Goal: Task Accomplishment & Management: Manage account settings

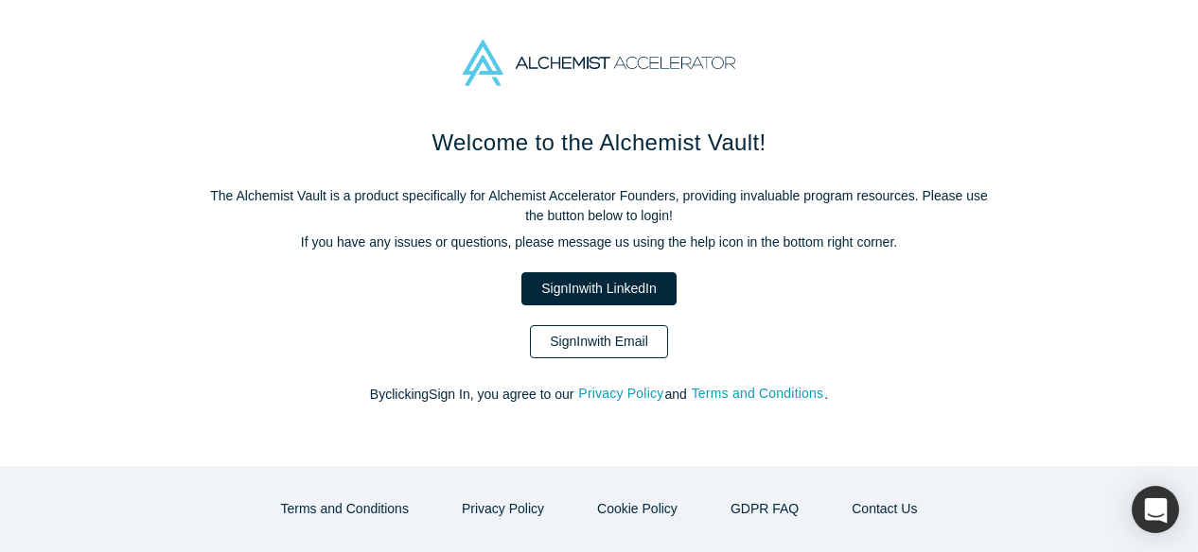
click at [565, 345] on link "Sign In with Email" at bounding box center [599, 341] width 138 height 33
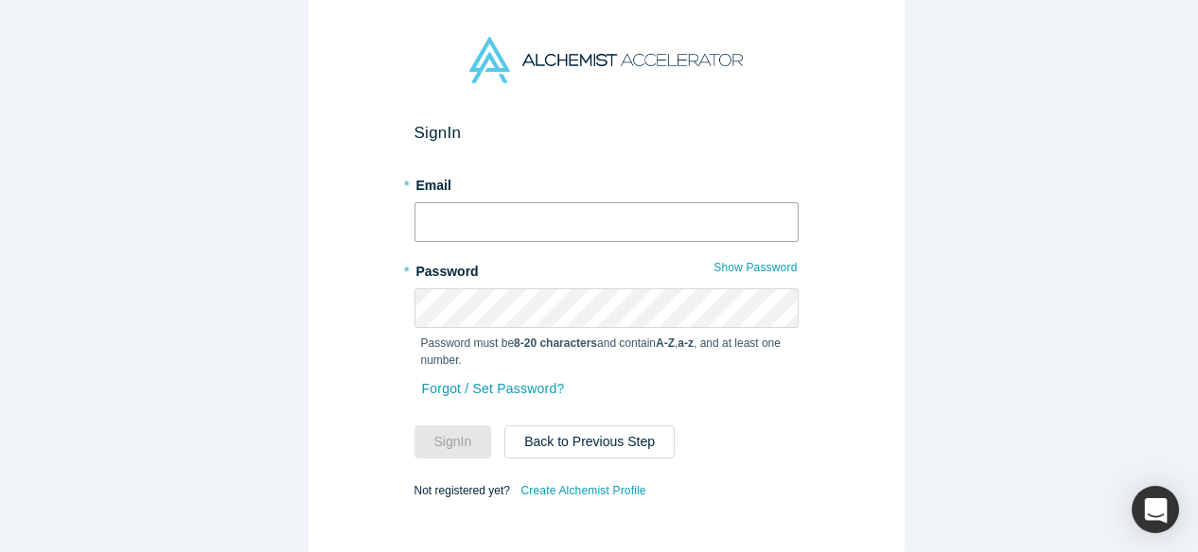
type input "[EMAIL_ADDRESS][DOMAIN_NAME]"
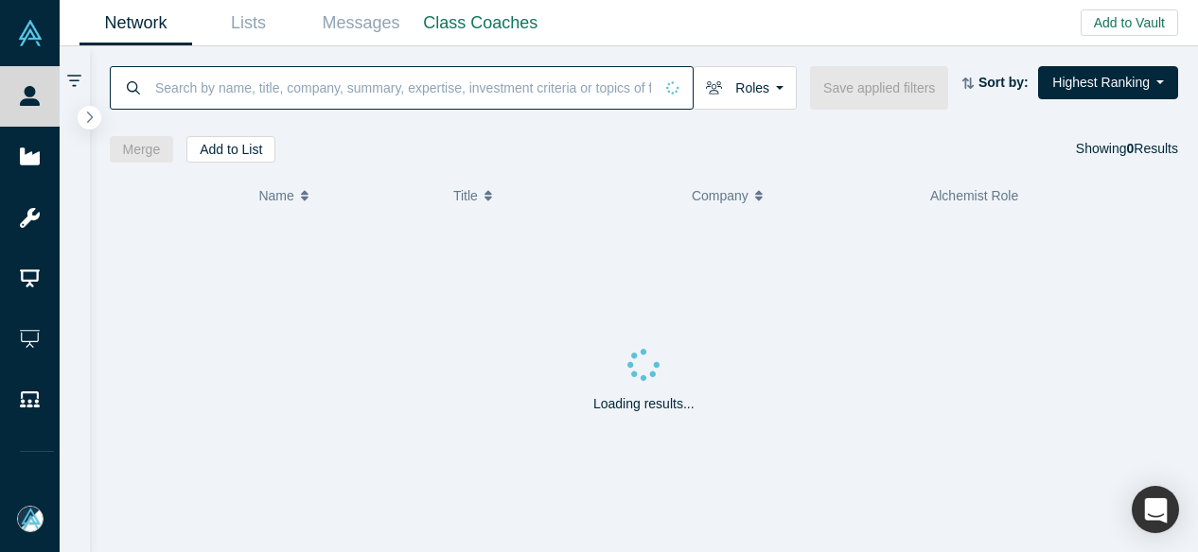
click at [278, 82] on input at bounding box center [402, 87] width 499 height 44
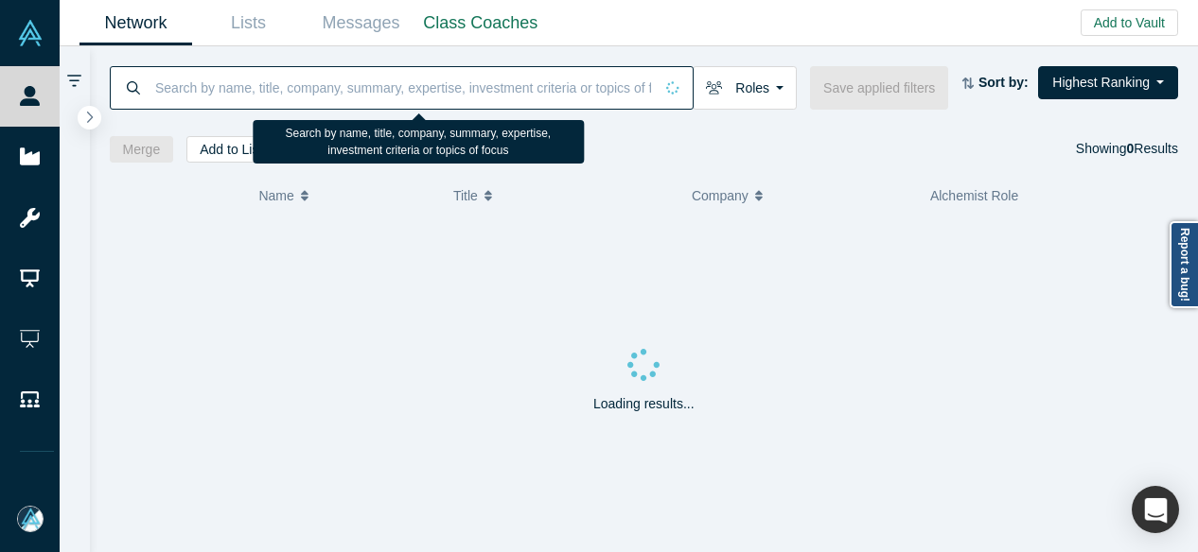
paste input "Chad Richardson"
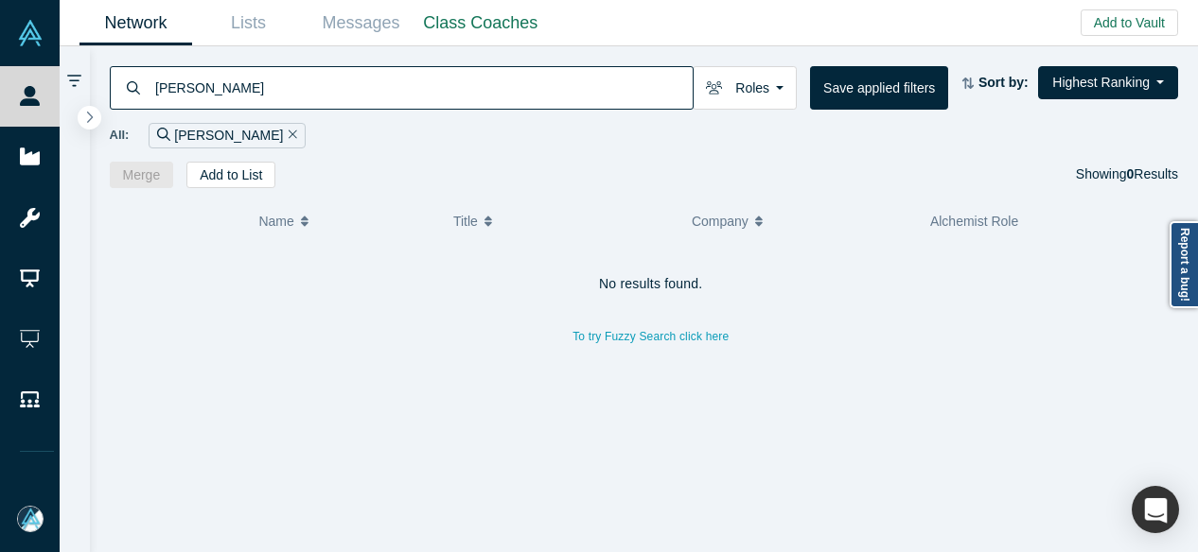
drag, startPoint x: 288, startPoint y: 87, endPoint x: 146, endPoint y: 82, distance: 142.0
click at [146, 82] on div "Chad Richardson" at bounding box center [402, 88] width 584 height 44
paste input "Deana Angli"
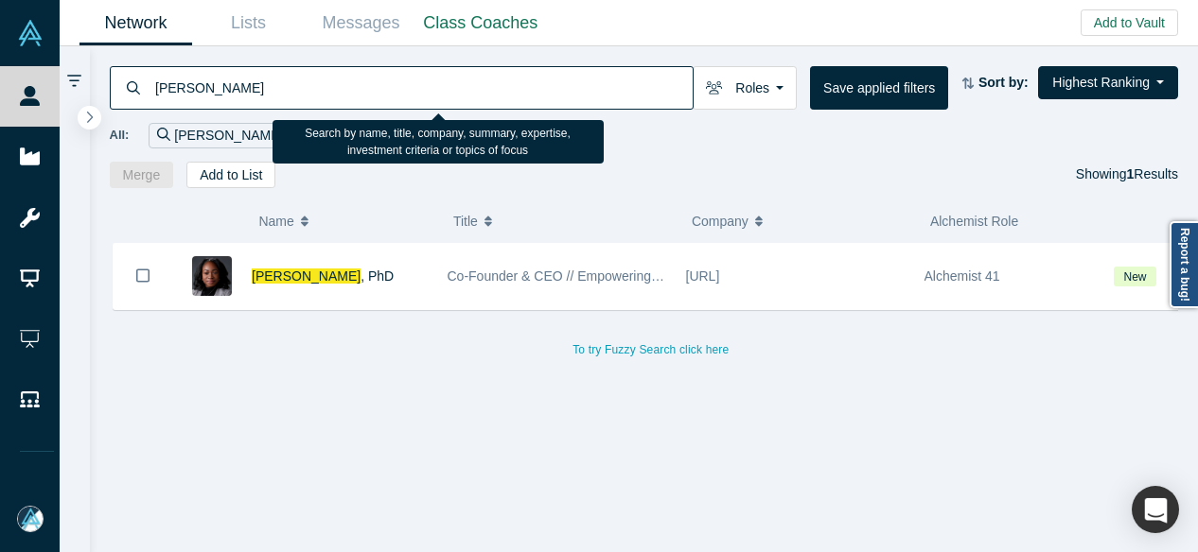
drag, startPoint x: 251, startPoint y: 92, endPoint x: 153, endPoint y: 88, distance: 97.5
click at [153, 88] on input "Deana Anglin" at bounding box center [422, 87] width 539 height 44
paste input "Angelina Mumgaude"
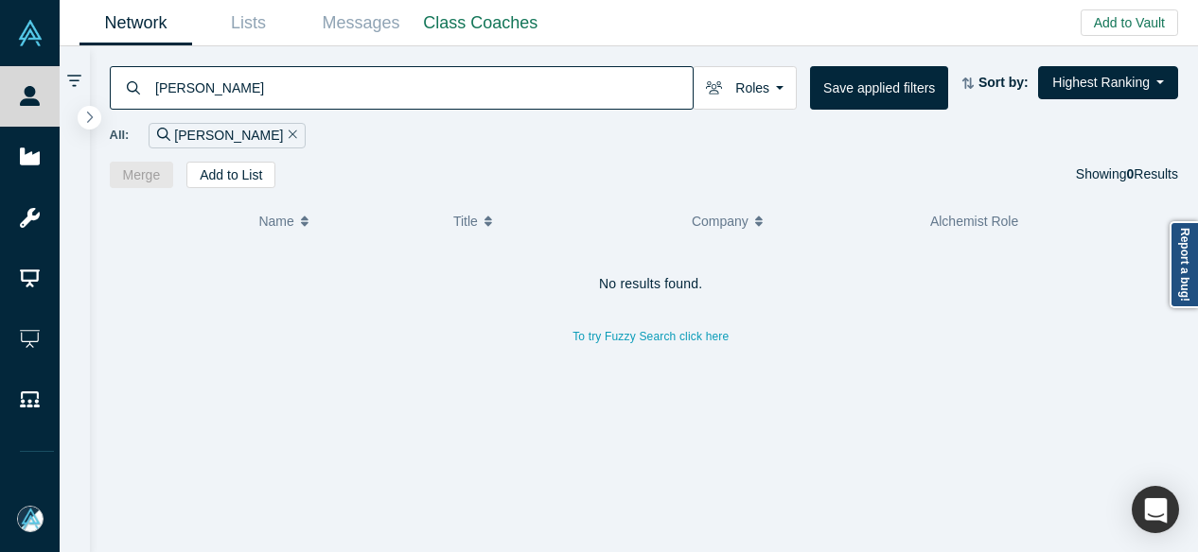
drag, startPoint x: 301, startPoint y: 86, endPoint x: 84, endPoint y: 131, distance: 221.3
click at [120, 102] on div "Angelina Mumgaude" at bounding box center [402, 88] width 584 height 44
type input "Lucy Mann"
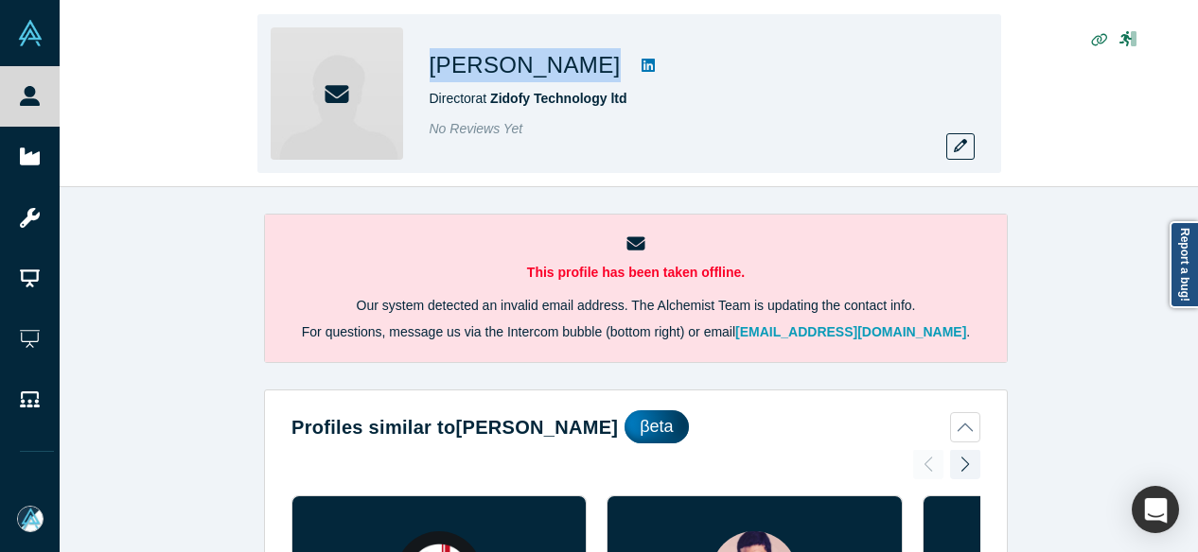
drag, startPoint x: 431, startPoint y: 74, endPoint x: 583, endPoint y: 73, distance: 151.3
click at [583, 73] on div "[PERSON_NAME] Director at Zidofy Technology ltd No Reviews Yet" at bounding box center [628, 93] width 743 height 159
copy div "[PERSON_NAME]"
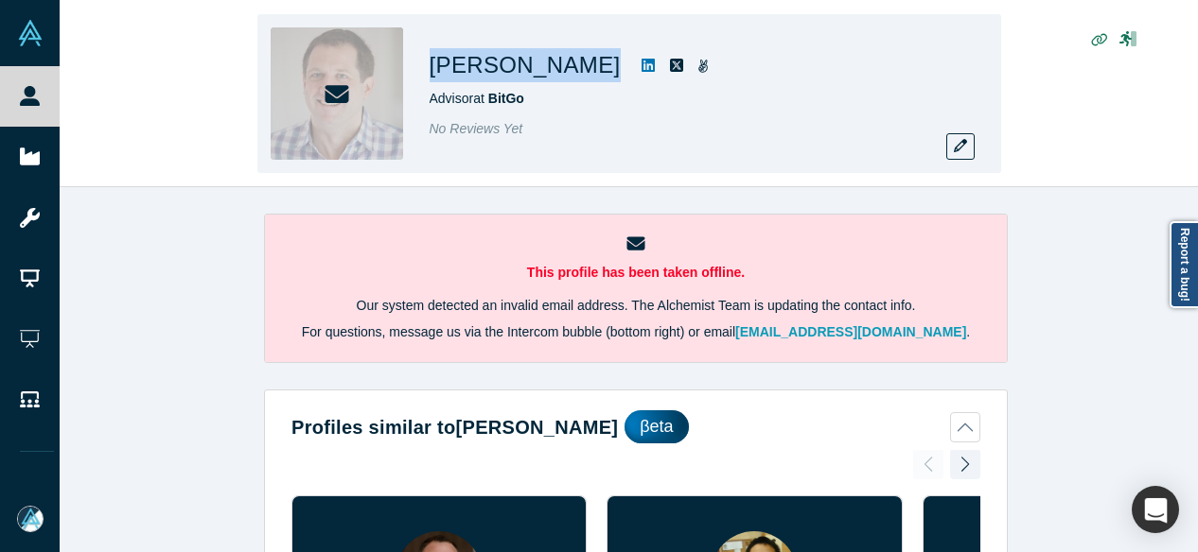
drag, startPoint x: 436, startPoint y: 64, endPoint x: 580, endPoint y: 69, distance: 143.9
click at [580, 69] on h1 "Ben Davenport" at bounding box center [524, 65] width 191 height 34
copy h1 "Ben Davenport"
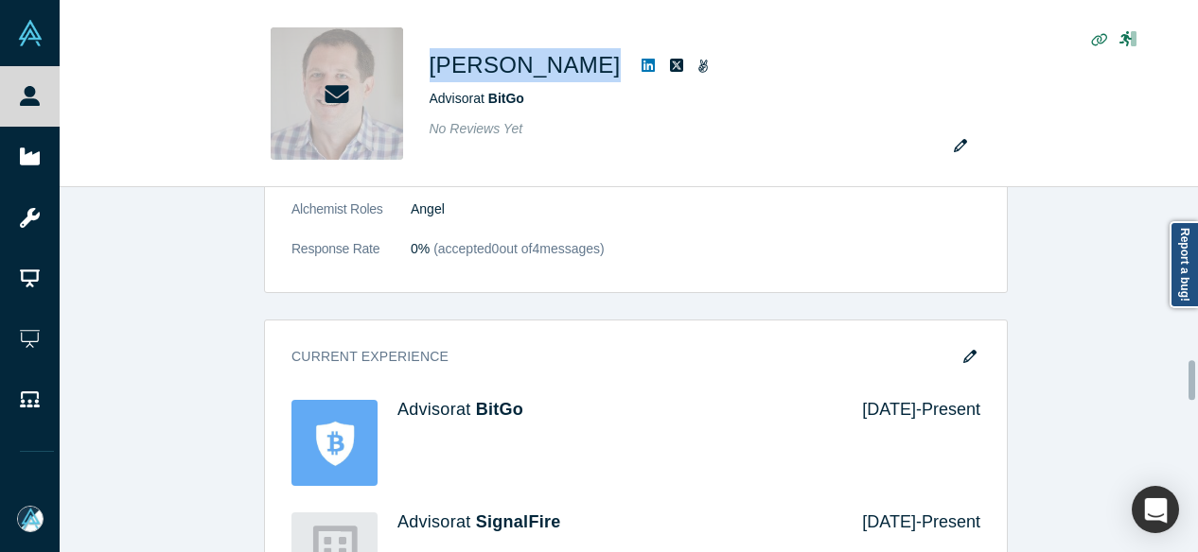
scroll to position [1608, 0]
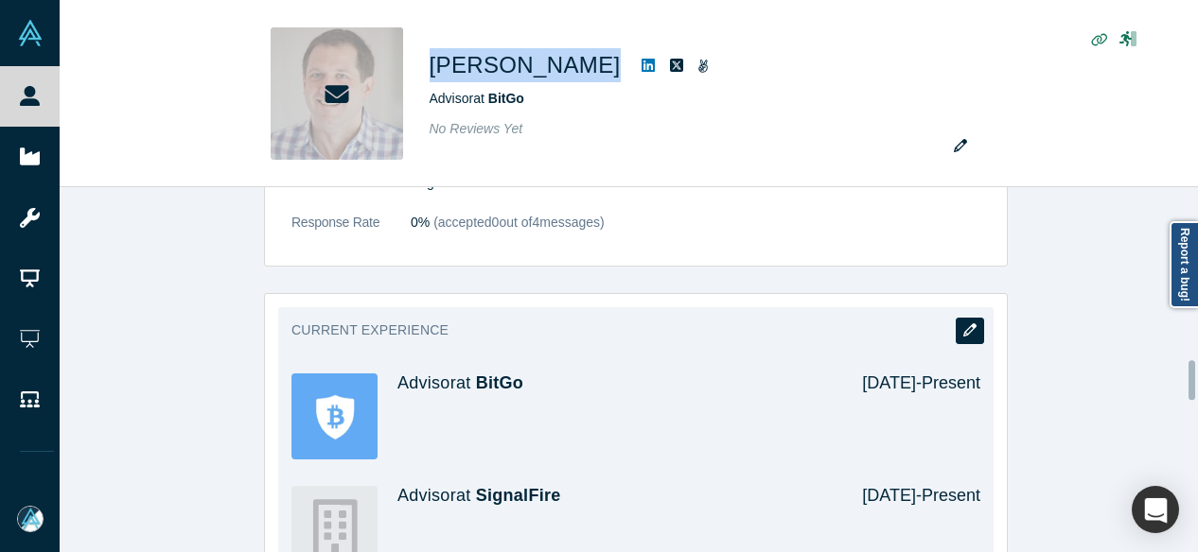
click at [955, 324] on button "button" at bounding box center [969, 331] width 28 height 26
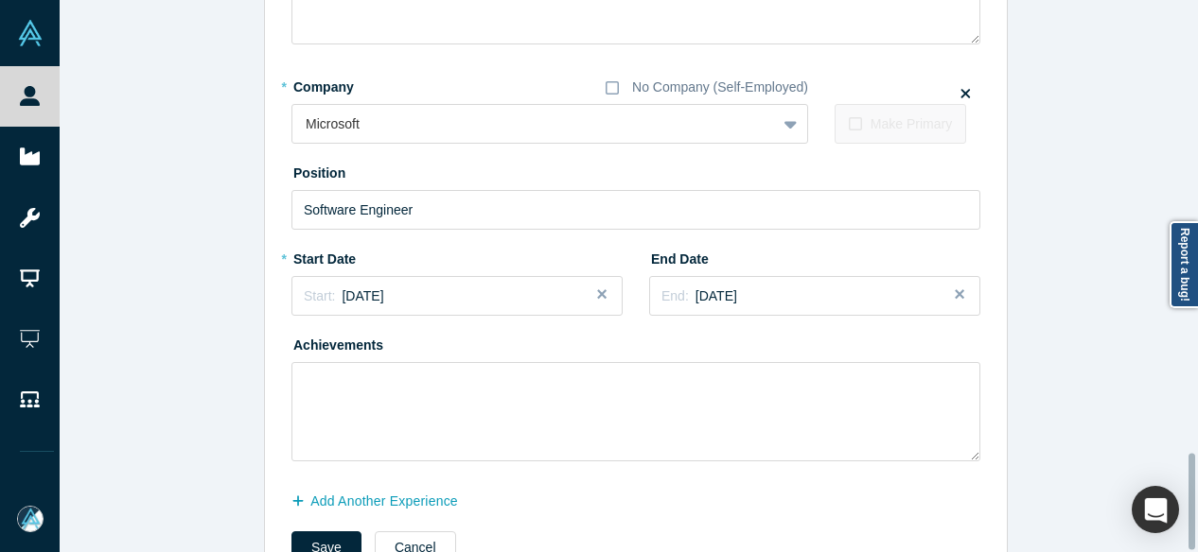
scroll to position [2613, 0]
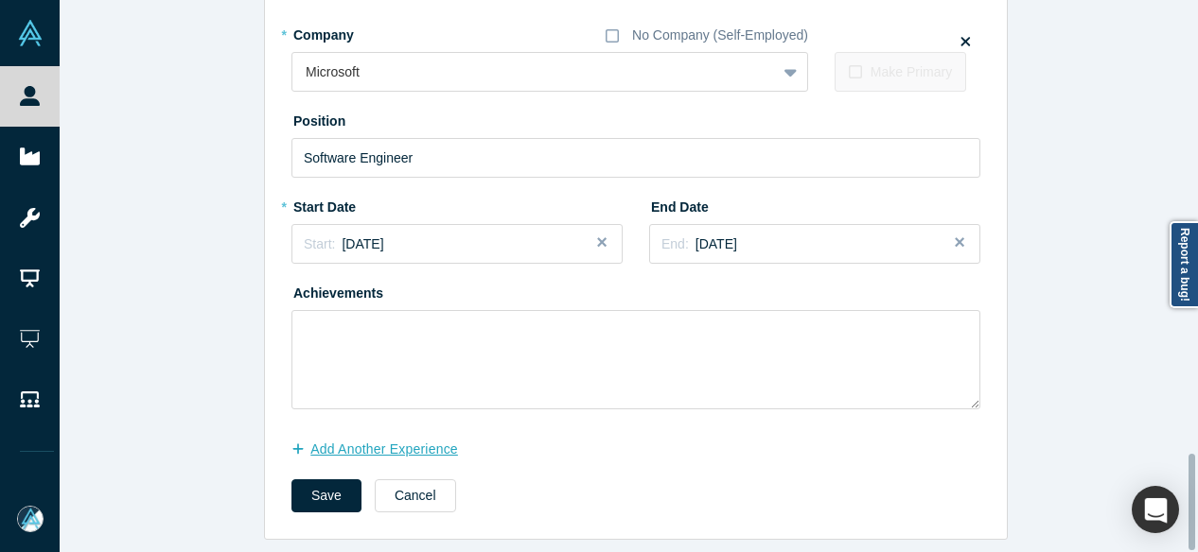
click at [412, 435] on button "Add Another Experience" at bounding box center [384, 449] width 186 height 33
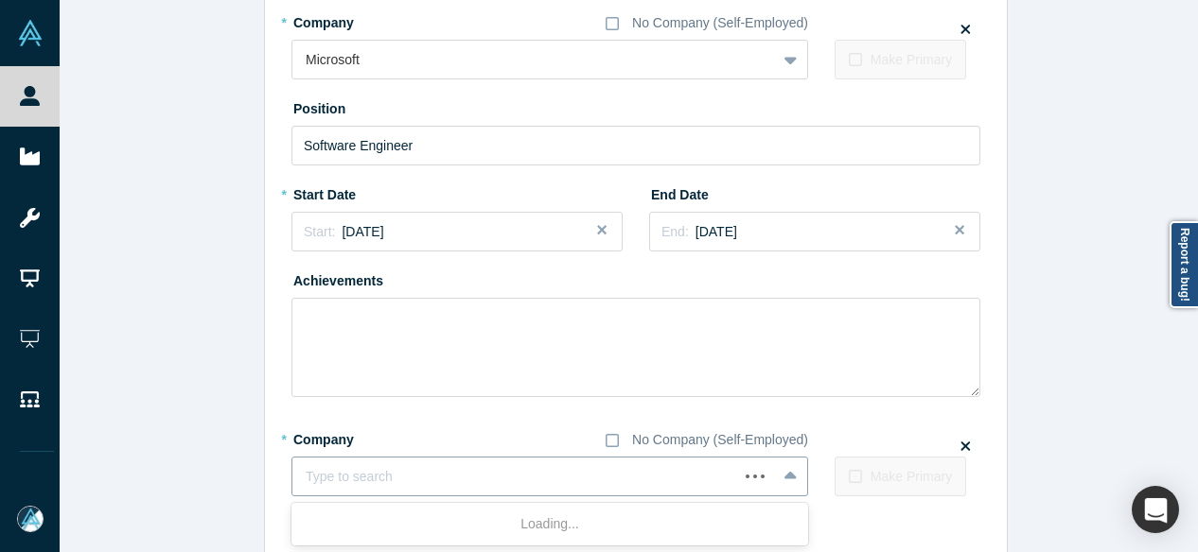
click at [479, 471] on div at bounding box center [515, 477] width 419 height 24
paste input "Advisor Advisor Unchained"
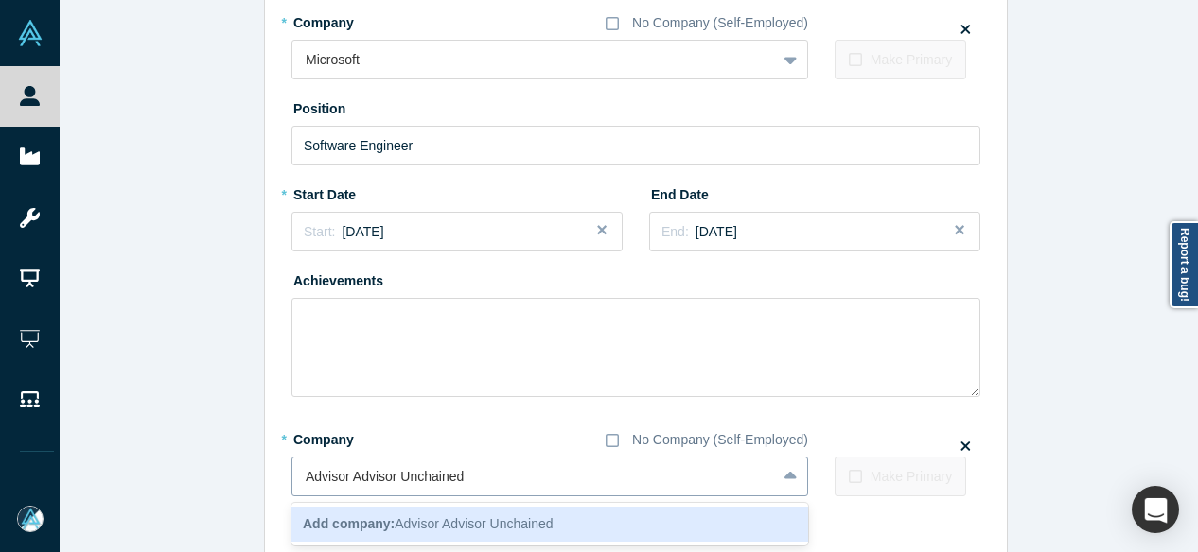
drag, startPoint x: 394, startPoint y: 485, endPoint x: 285, endPoint y: 479, distance: 109.0
click at [292, 479] on div "Advisor Advisor Unchained" at bounding box center [533, 477] width 483 height 31
type input "Unchained"
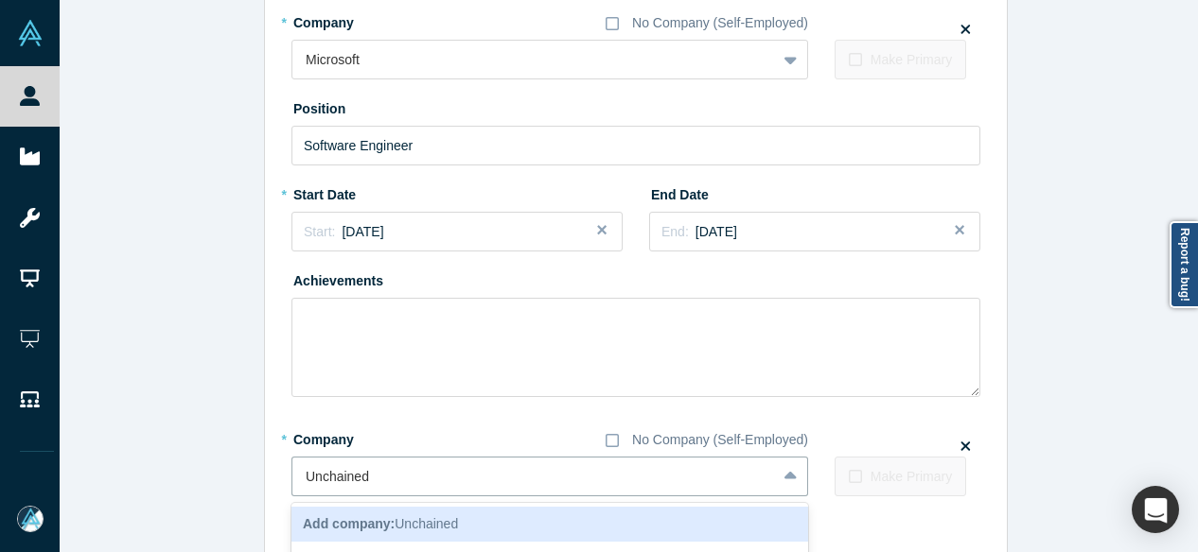
click at [381, 528] on b "Add company:" at bounding box center [349, 523] width 92 height 15
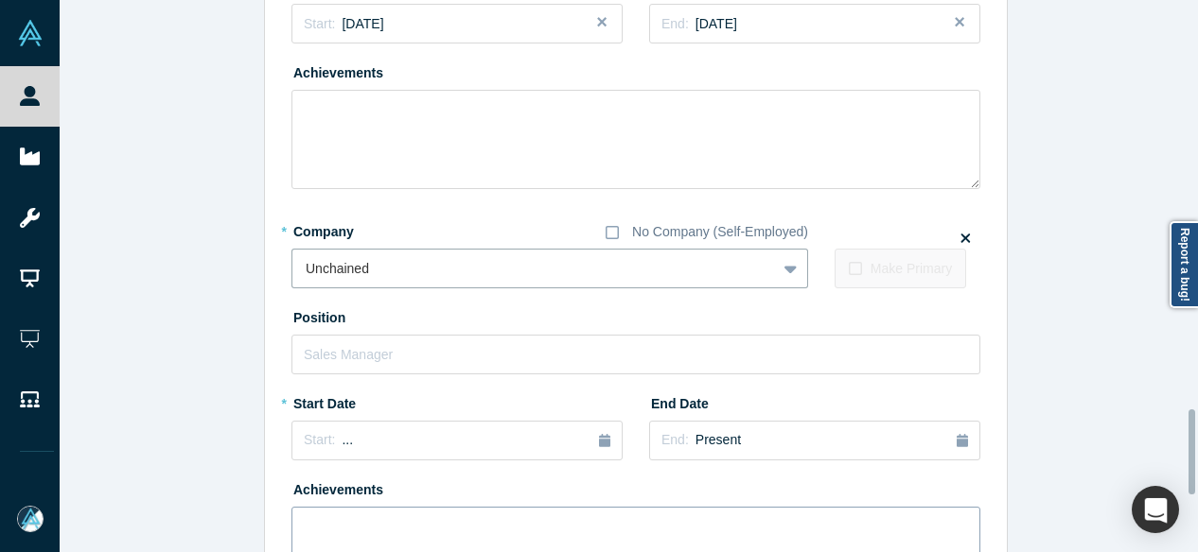
scroll to position [2896, 0]
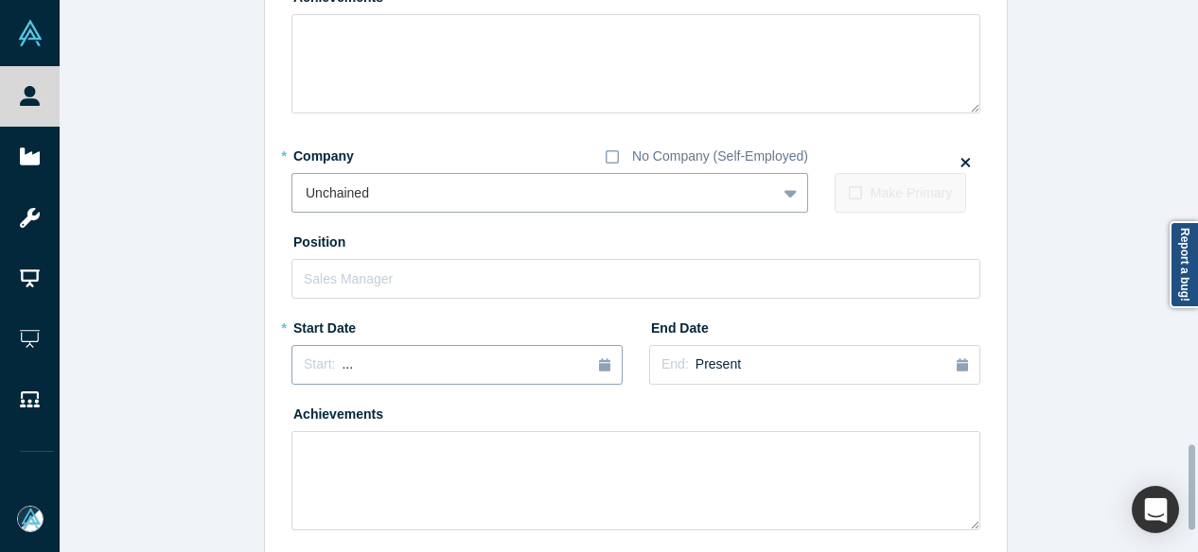
click at [348, 365] on div "Start: ..." at bounding box center [457, 365] width 306 height 21
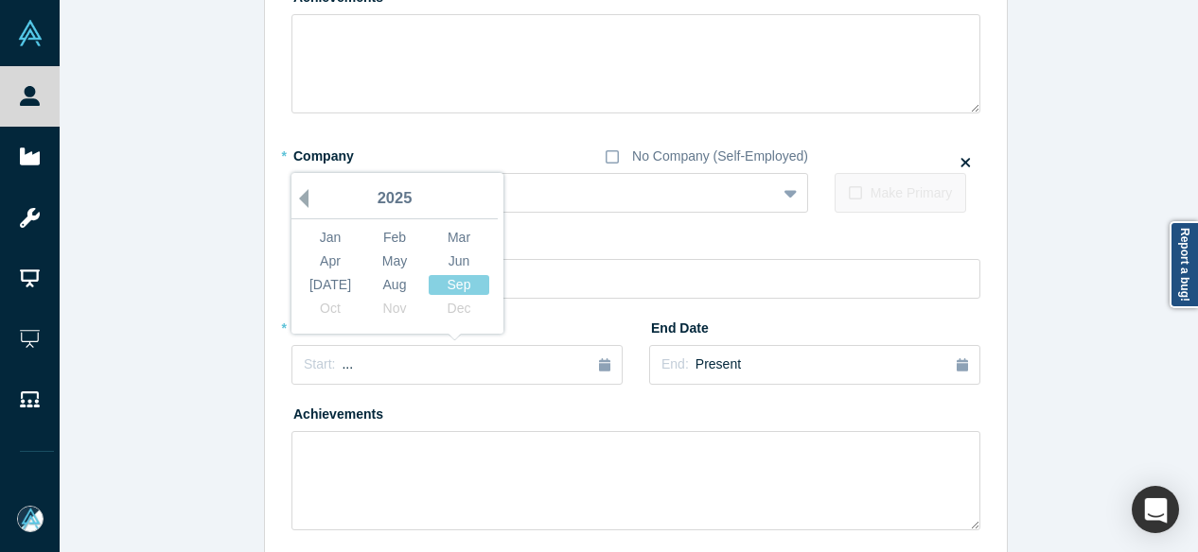
click at [294, 195] on button "Previous Year" at bounding box center [298, 198] width 19 height 19
click at [463, 263] on div "Jun" at bounding box center [458, 262] width 61 height 20
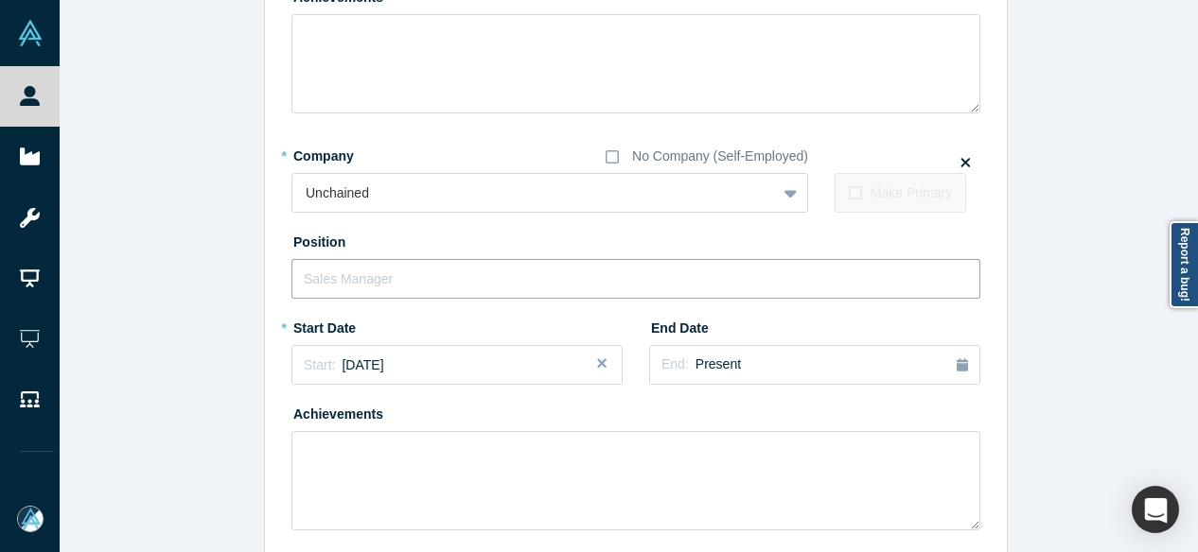
click at [405, 284] on input "text" at bounding box center [635, 279] width 689 height 40
paste input "Advisor Advisor"
drag, startPoint x: 340, startPoint y: 281, endPoint x: 456, endPoint y: 279, distance: 116.4
click at [456, 279] on input "Advisor Advisor" at bounding box center [635, 279] width 689 height 40
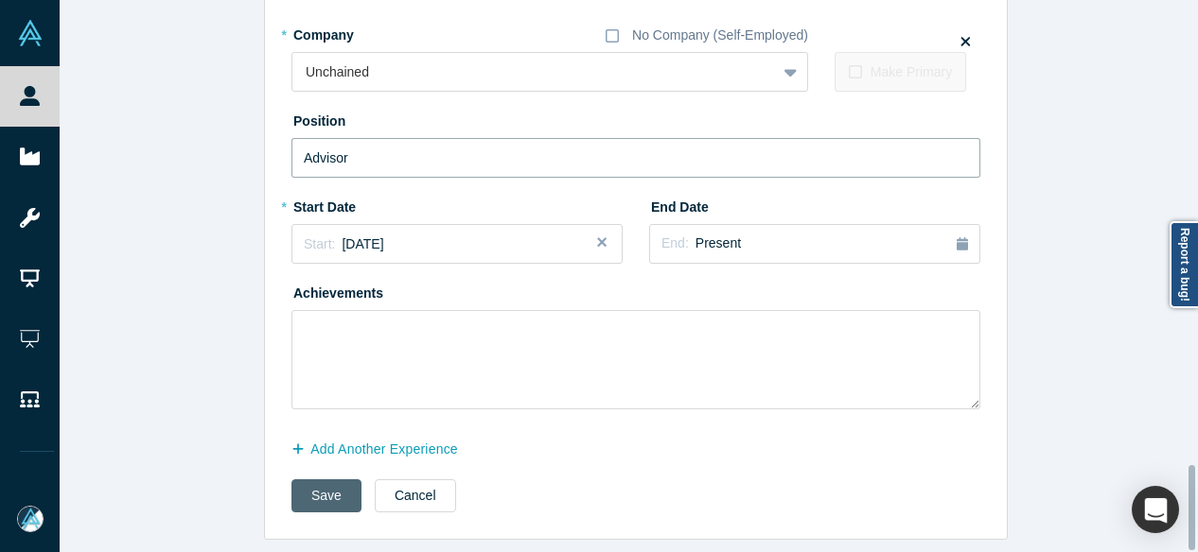
type input "Advisor"
click at [316, 485] on button "Save" at bounding box center [326, 496] width 70 height 33
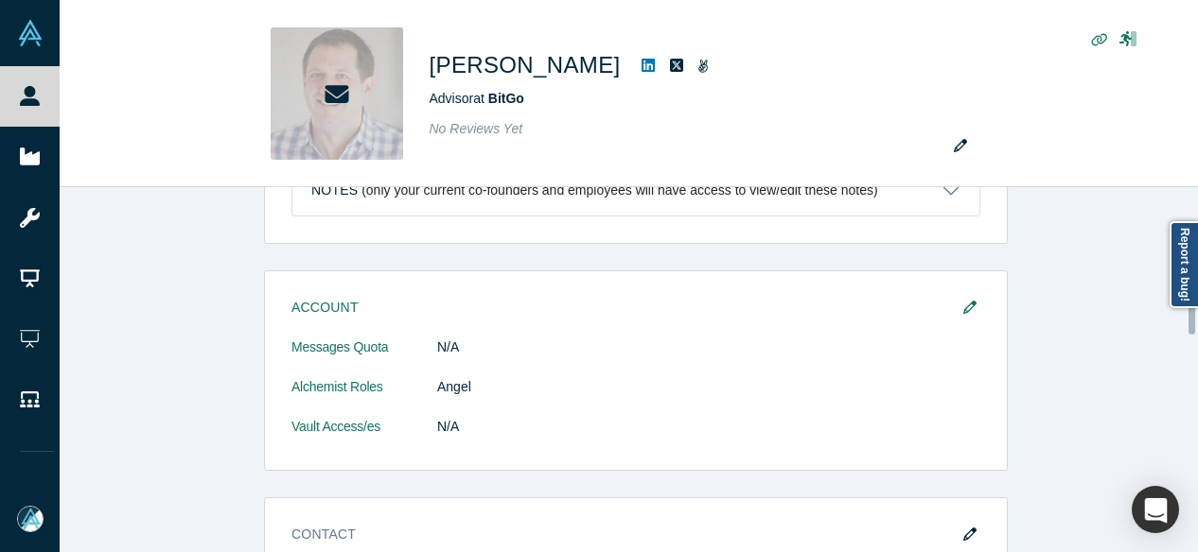
scroll to position [1041, 0]
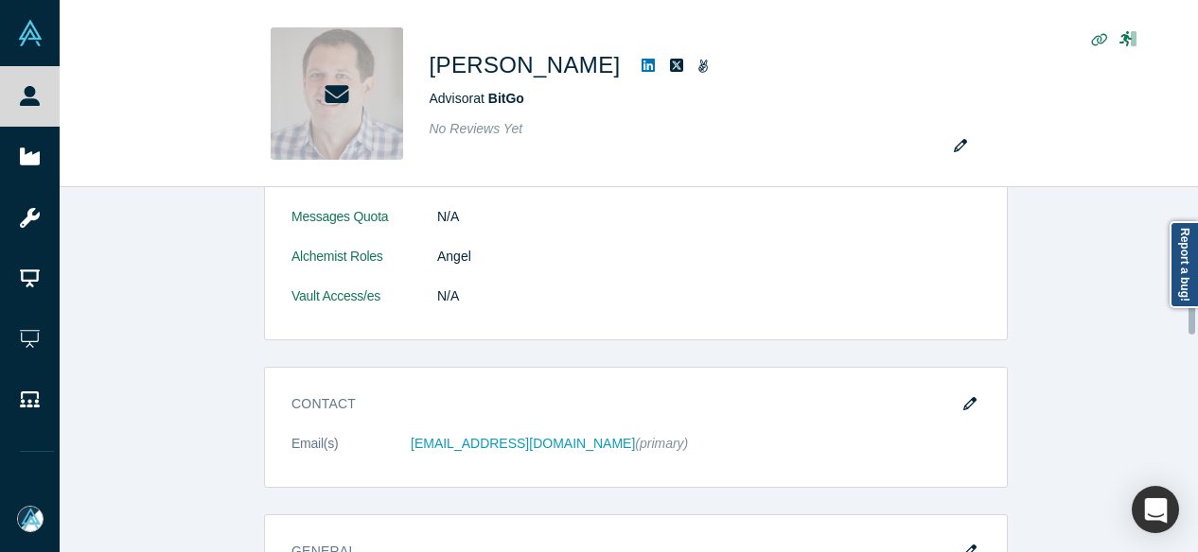
click at [967, 397] on icon "button" at bounding box center [969, 403] width 13 height 13
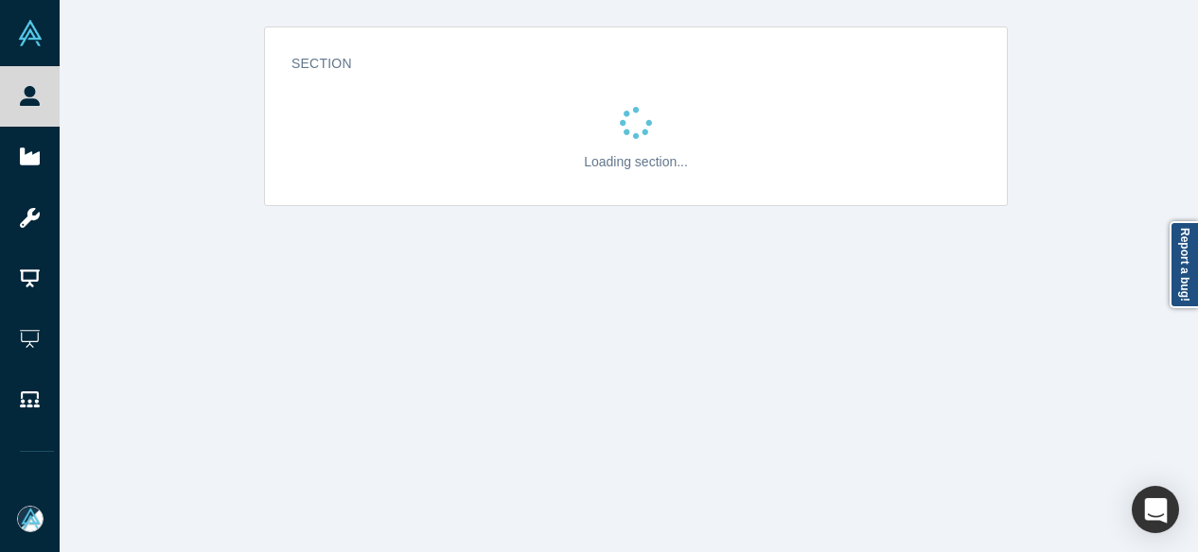
scroll to position [0, 0]
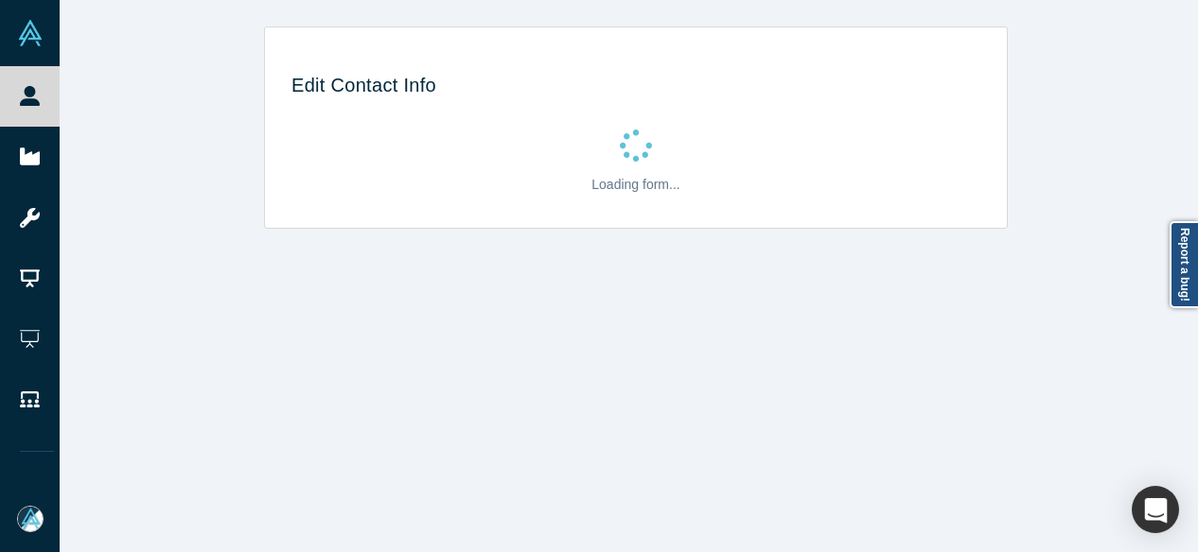
select select "US"
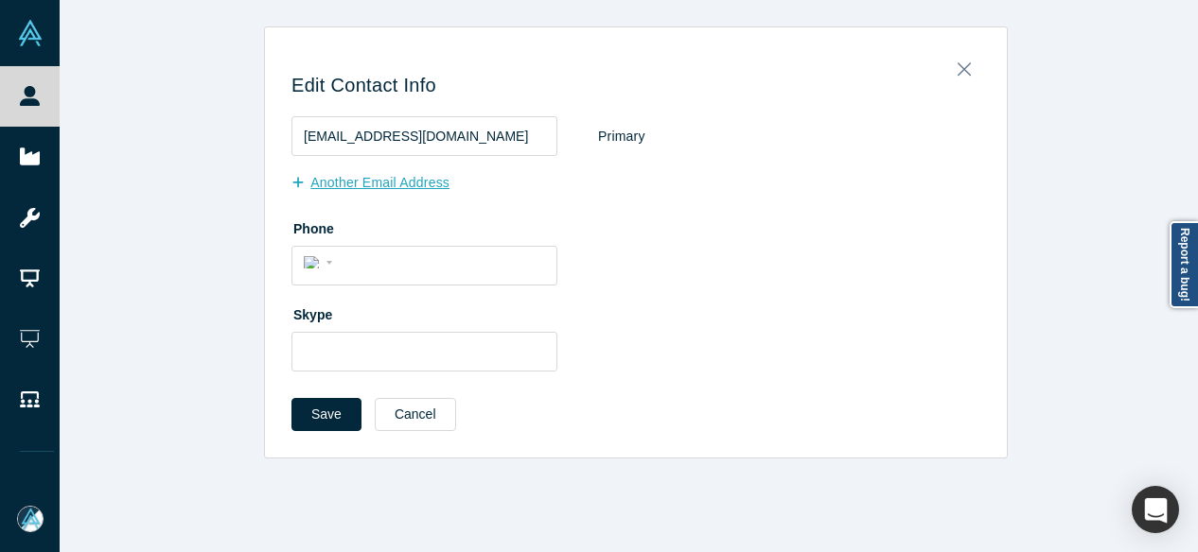
click at [354, 173] on button "Another Email Address" at bounding box center [380, 182] width 178 height 33
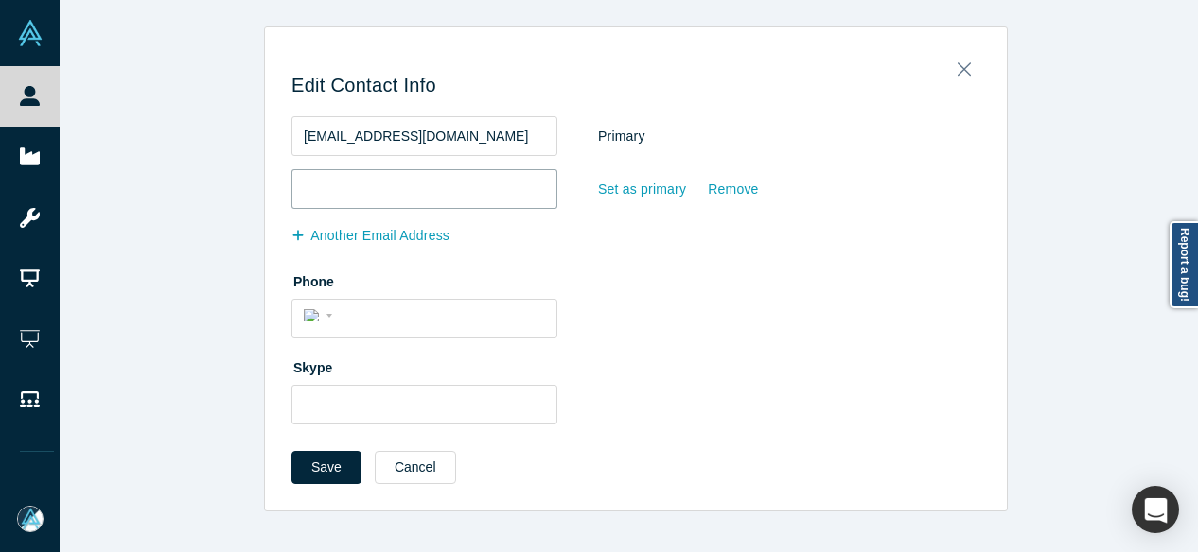
click at [355, 177] on input "email" at bounding box center [424, 189] width 266 height 40
paste input "bendavenport@gmail.com"
type input "bendavenport@gmail.com"
click at [619, 195] on div "Set as primary" at bounding box center [642, 189] width 90 height 33
click at [0, 0] on input "Set as primary" at bounding box center [0, 0] width 0 height 0
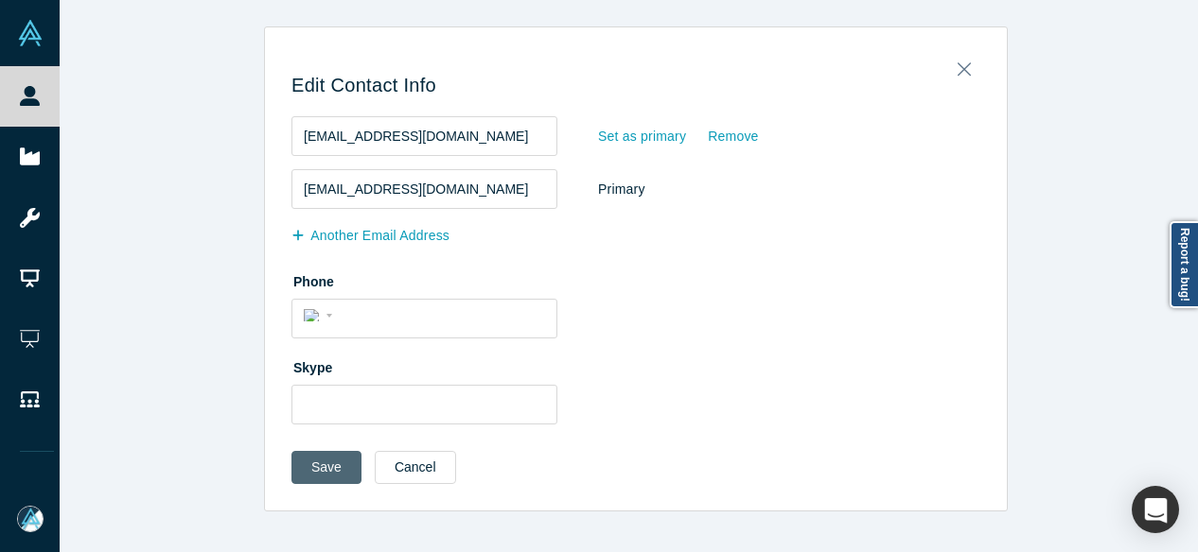
drag, startPoint x: 320, startPoint y: 472, endPoint x: 324, endPoint y: 491, distance: 19.5
click at [321, 473] on button "Save" at bounding box center [326, 467] width 70 height 33
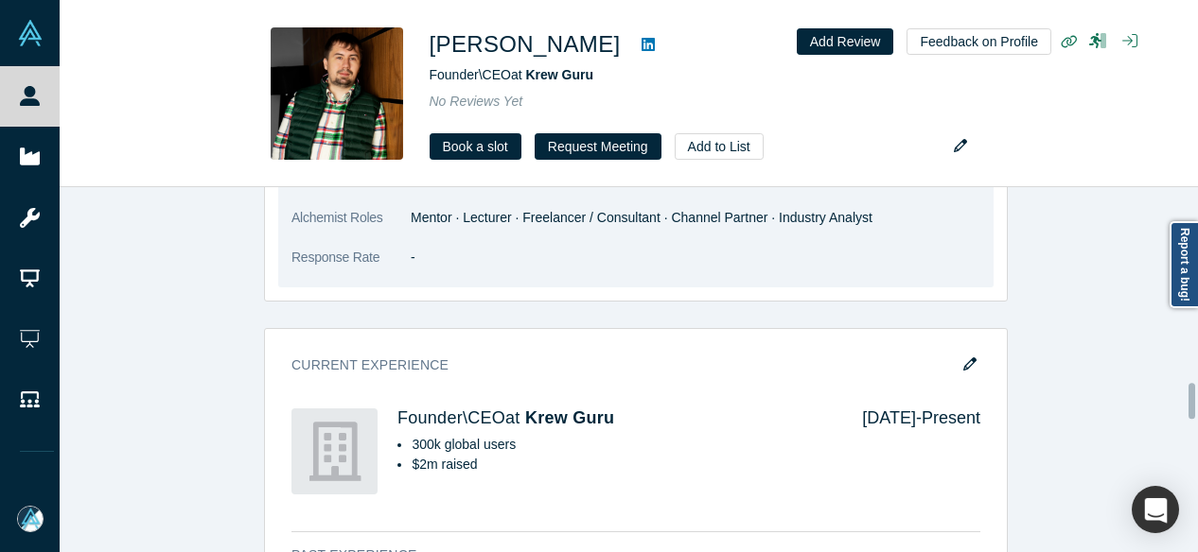
scroll to position [1986, 0]
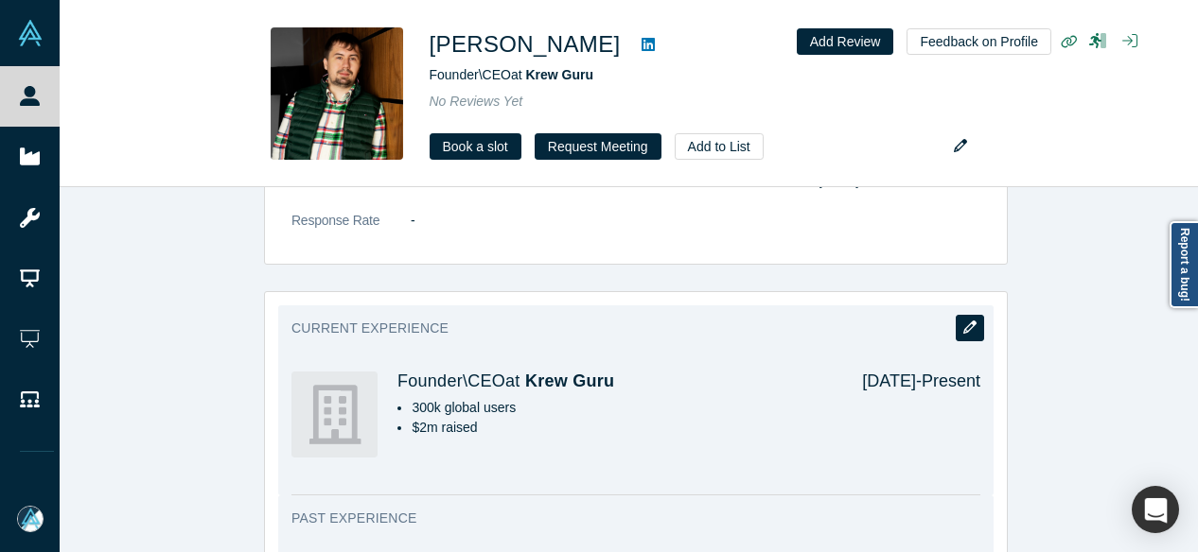
click at [971, 315] on button "button" at bounding box center [969, 328] width 28 height 26
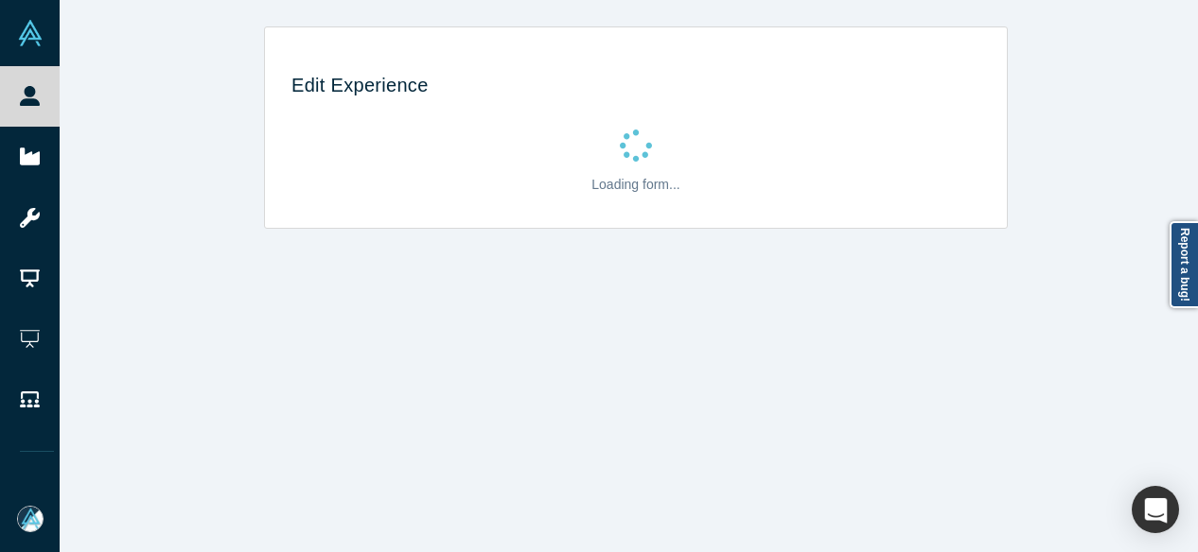
scroll to position [0, 0]
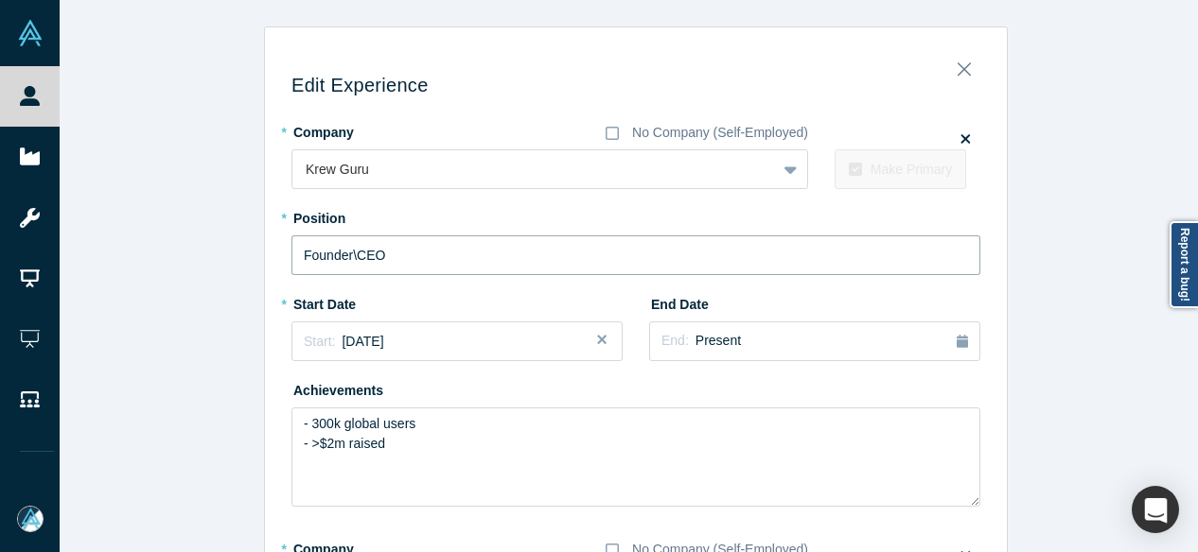
click at [375, 254] on input "Founder\CEO" at bounding box center [635, 256] width 689 height 40
type input "Founder"
click at [411, 334] on div "Start: April 2020" at bounding box center [457, 342] width 306 height 20
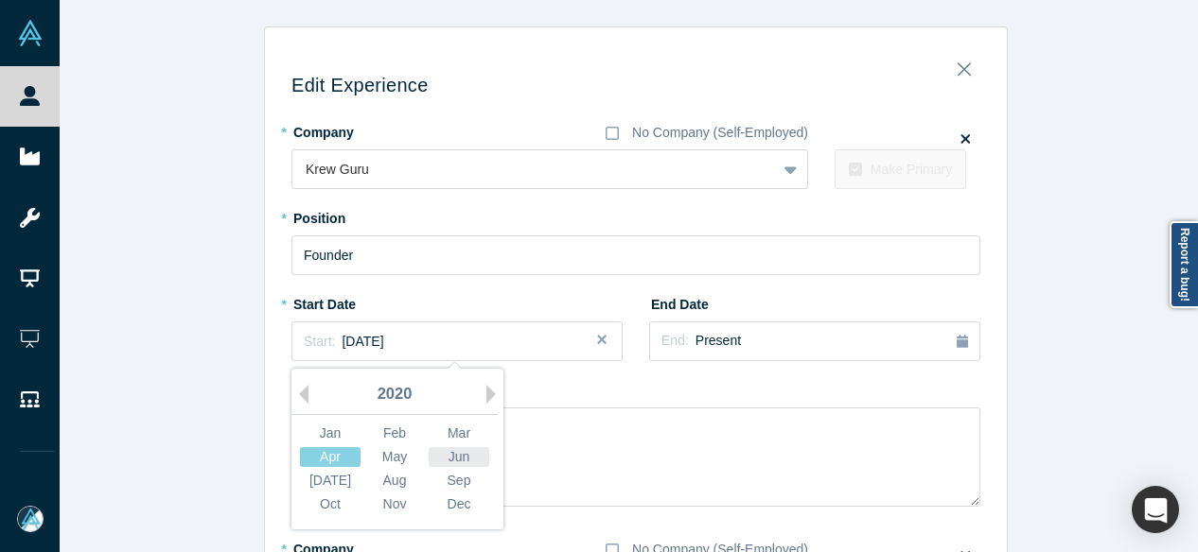
click at [460, 455] on div "Jun" at bounding box center [458, 457] width 61 height 20
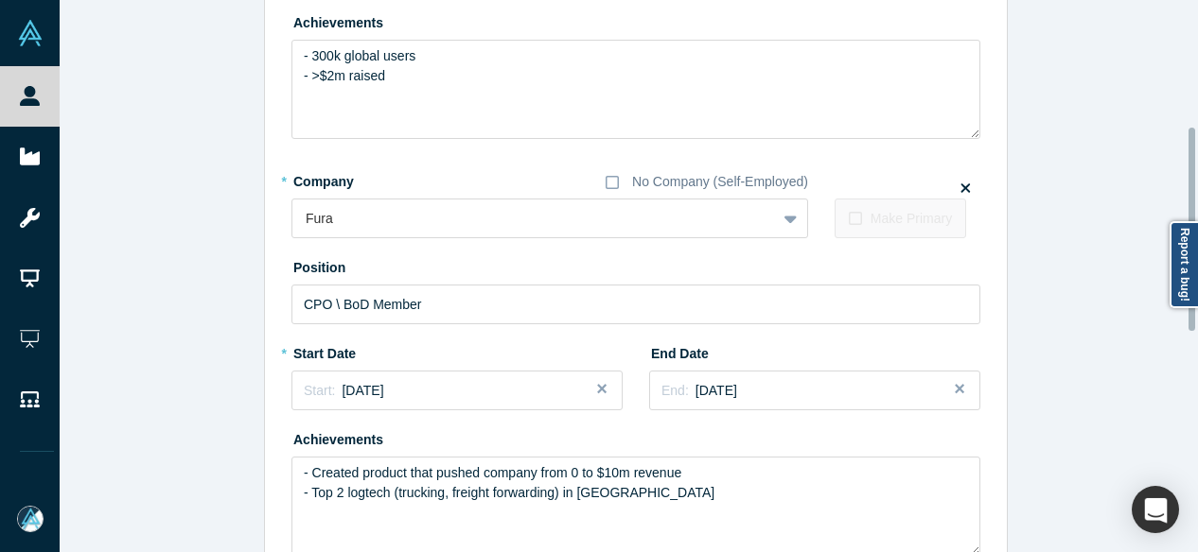
scroll to position [378, 0]
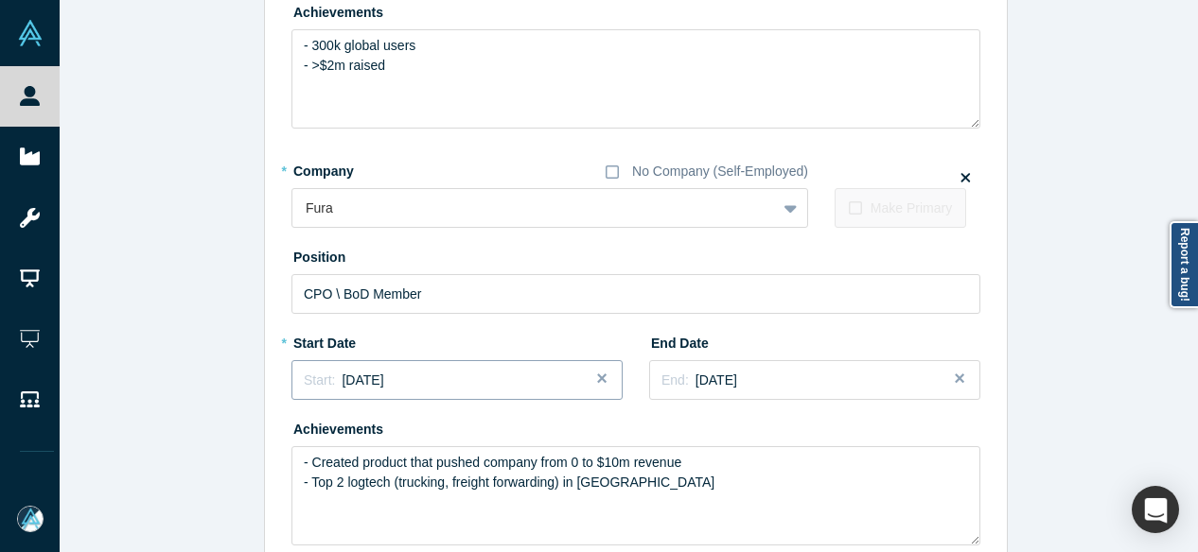
click at [431, 384] on div "Start: October 2018" at bounding box center [457, 381] width 306 height 20
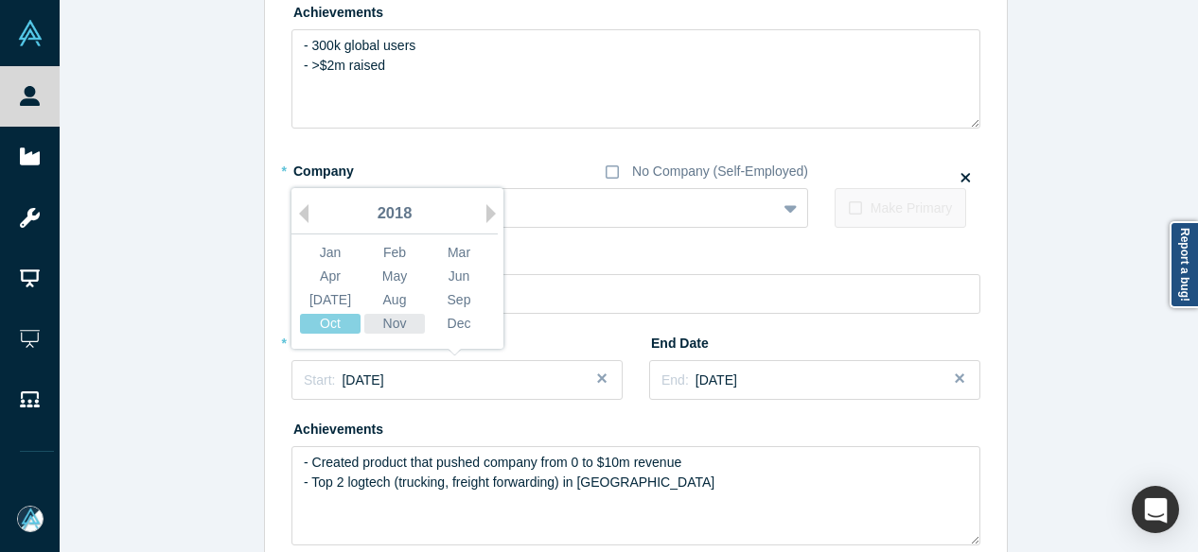
click at [396, 326] on div "Nov" at bounding box center [394, 324] width 61 height 20
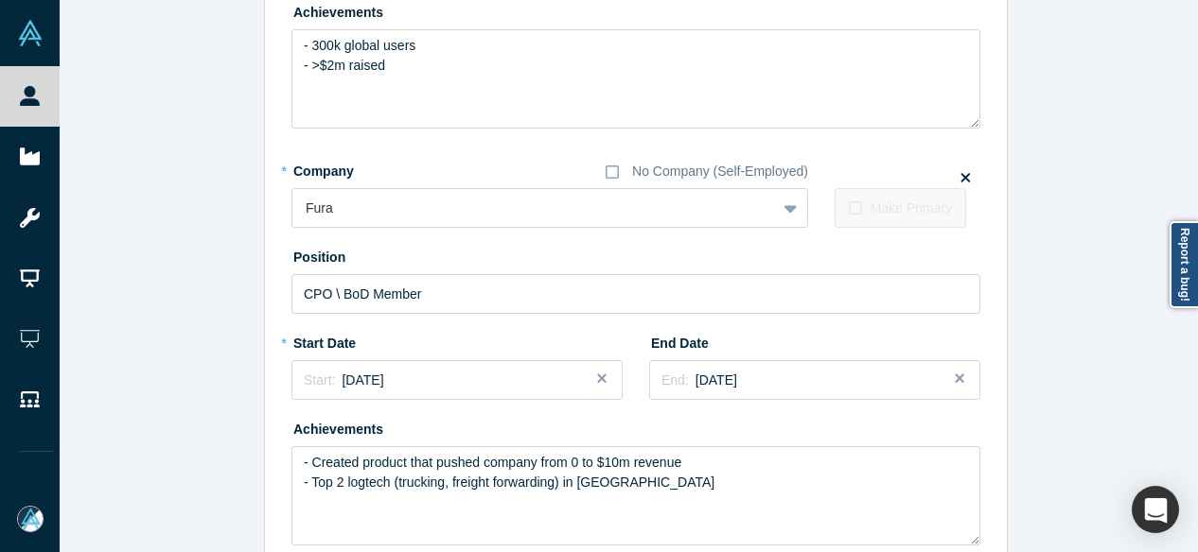
click at [243, 408] on div "Edit Experience * Company No Company (Self-Employed) Krew Guru To pick up a dra…" at bounding box center [636, 370] width 1152 height 1445
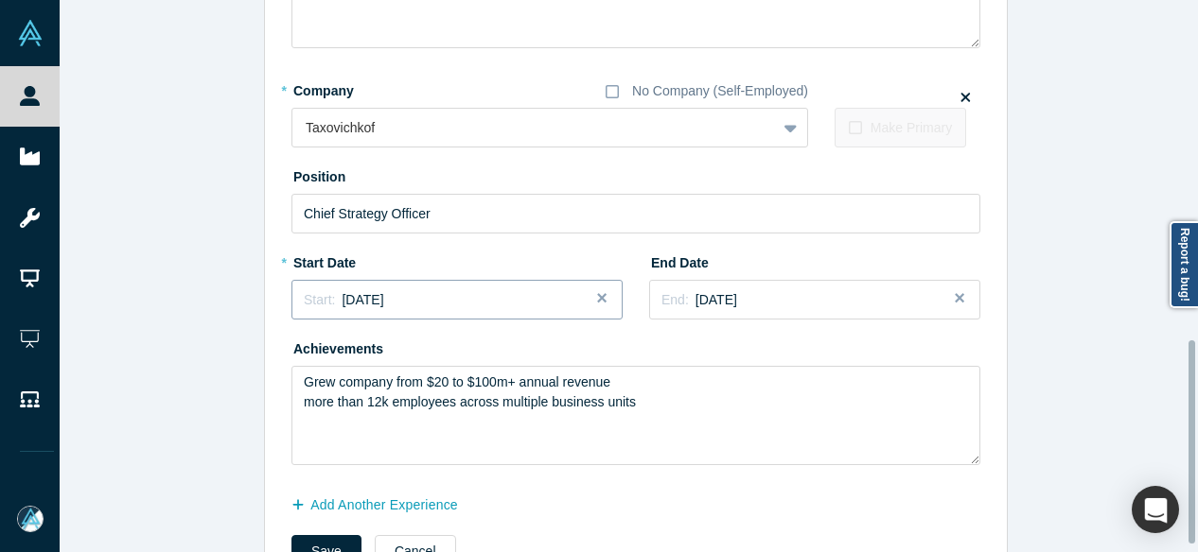
scroll to position [944, 0]
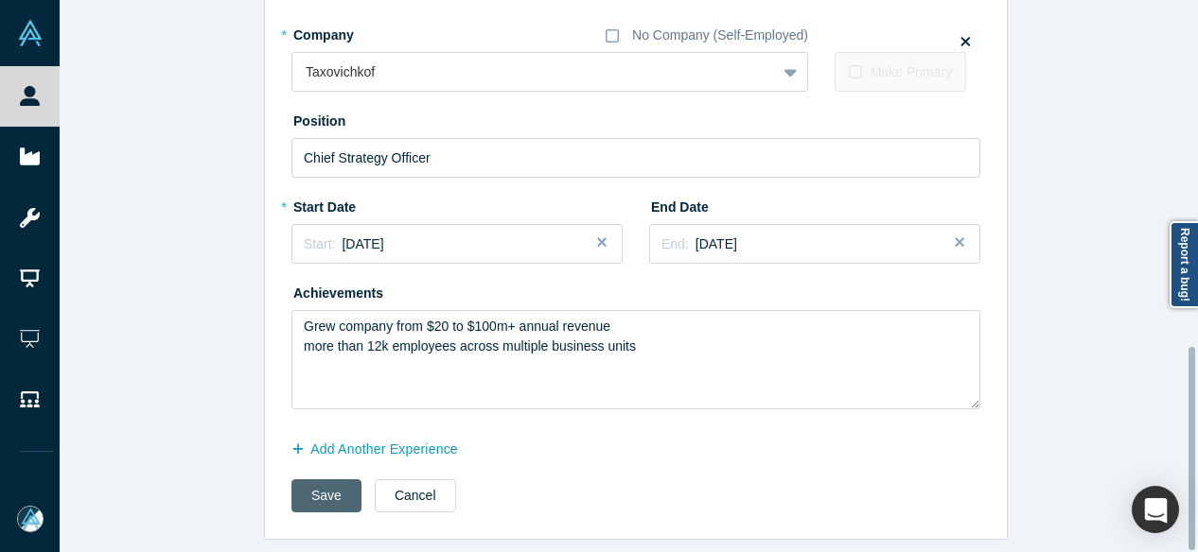
click at [325, 489] on button "Save" at bounding box center [326, 496] width 70 height 33
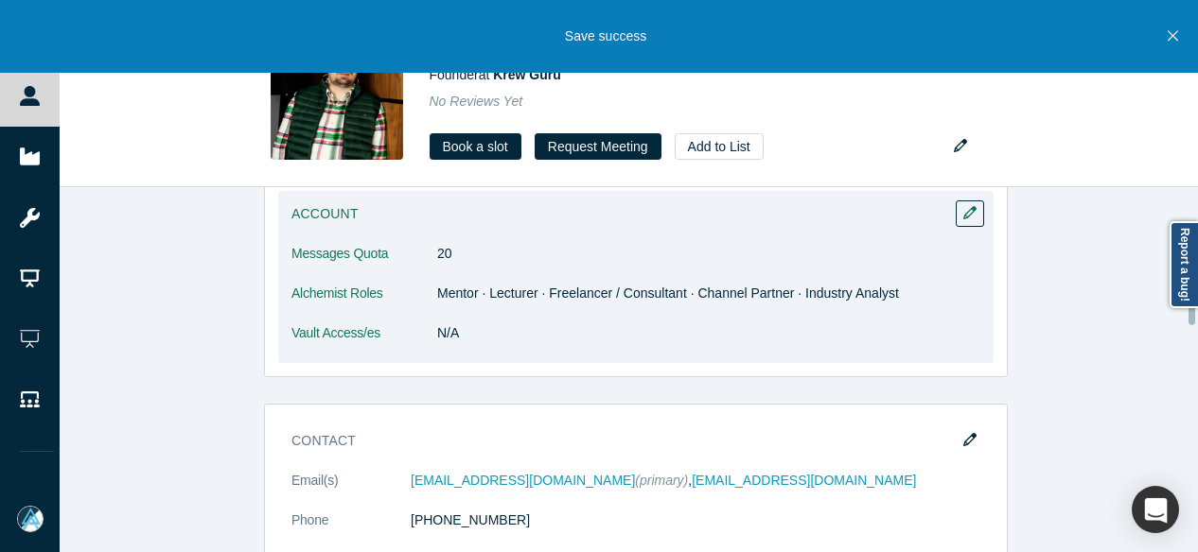
scroll to position [1230, 0]
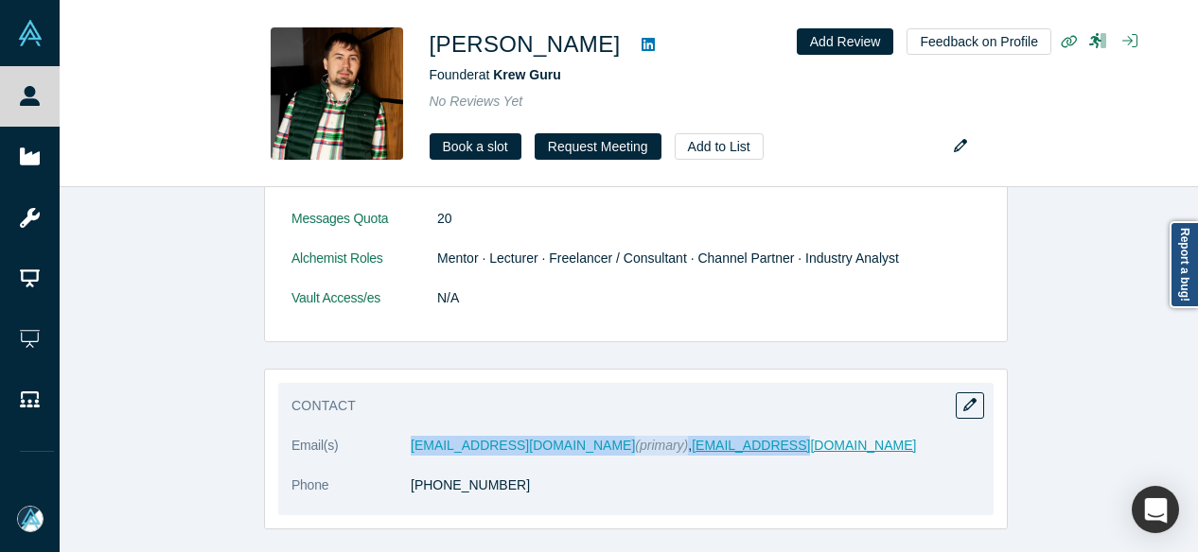
drag, startPoint x: 403, startPoint y: 430, endPoint x: 677, endPoint y: 425, distance: 274.4
click at [677, 436] on dl "Email(s) morko@morko.ru (primary) , morko@krew.guru Phone +7 921 872 04 03" at bounding box center [635, 475] width 689 height 79
copy dd "morko@morko.ru (primary) , morko@krew.guru"
click at [963, 398] on icon "button" at bounding box center [969, 404] width 13 height 13
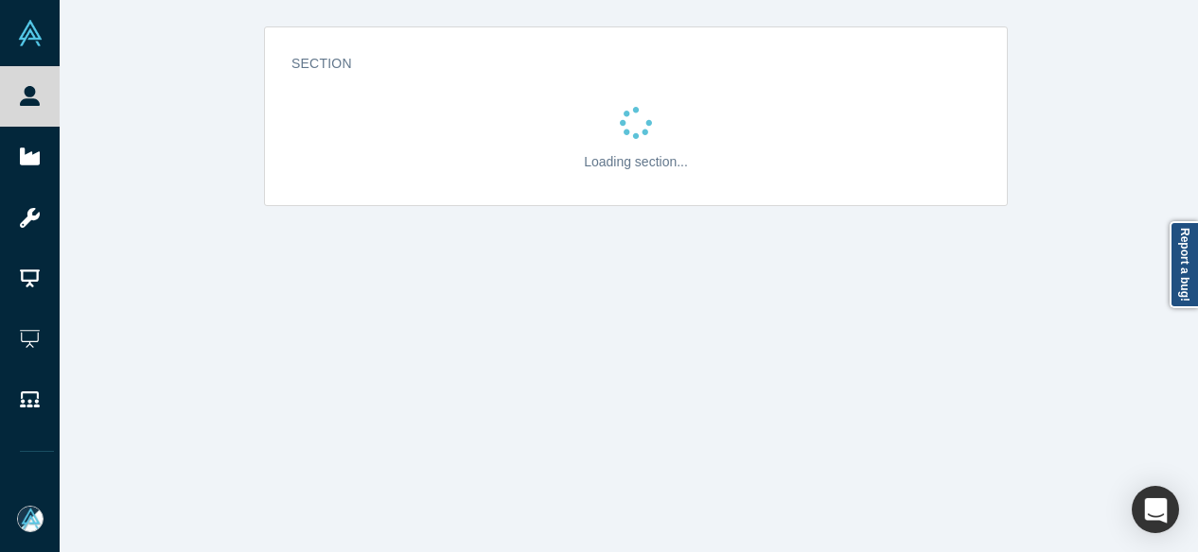
scroll to position [0, 0]
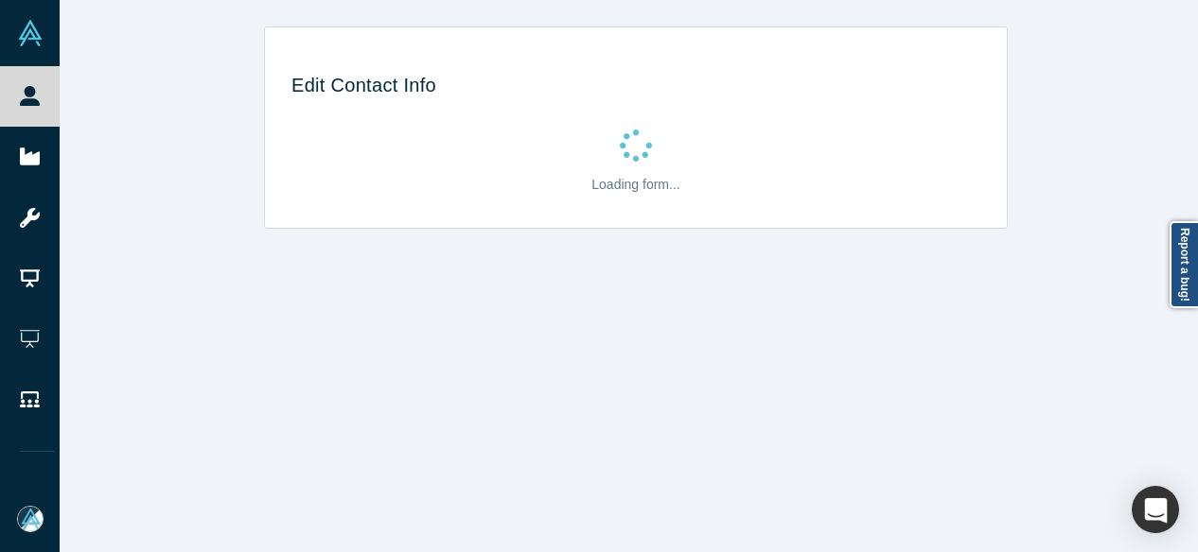
select select "RU"
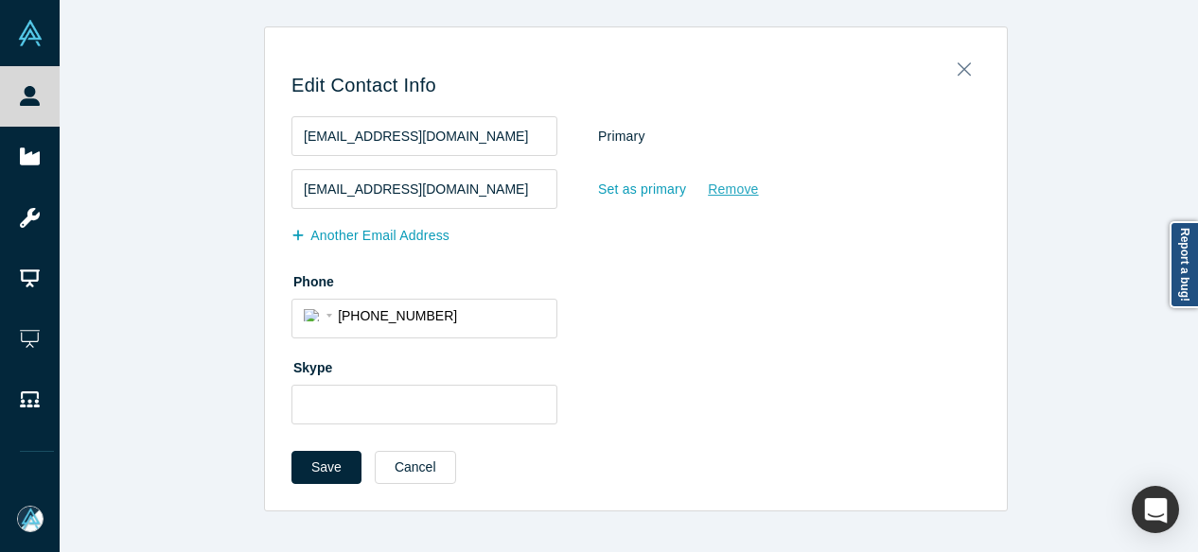
click at [729, 191] on div "Remove" at bounding box center [733, 189] width 52 height 33
click at [0, 0] on input "Remove" at bounding box center [0, 0] width 0 height 0
click at [319, 464] on button "Save" at bounding box center [326, 467] width 70 height 33
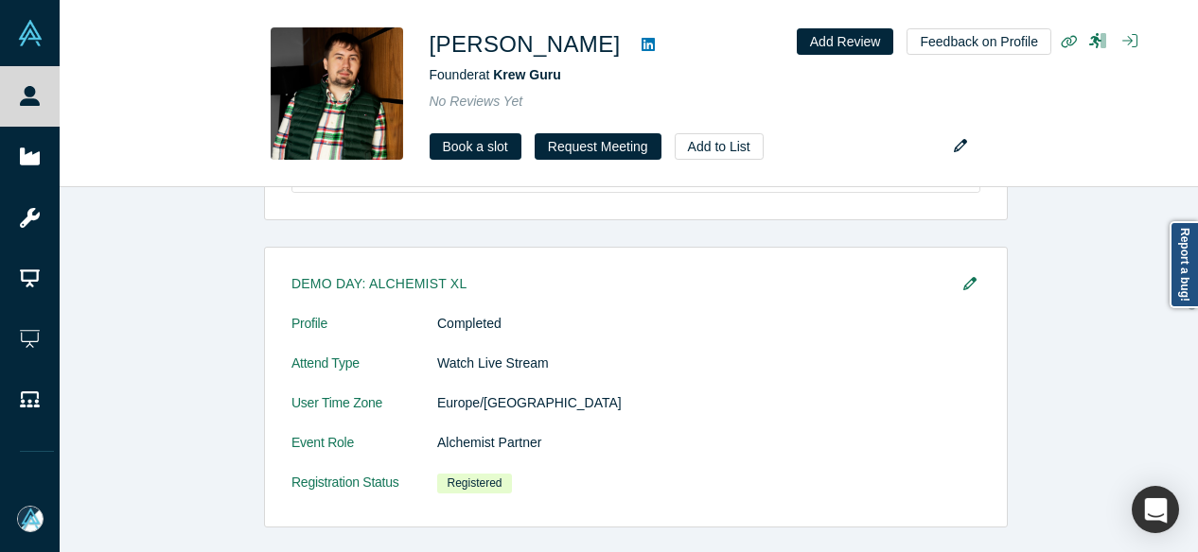
scroll to position [1041, 0]
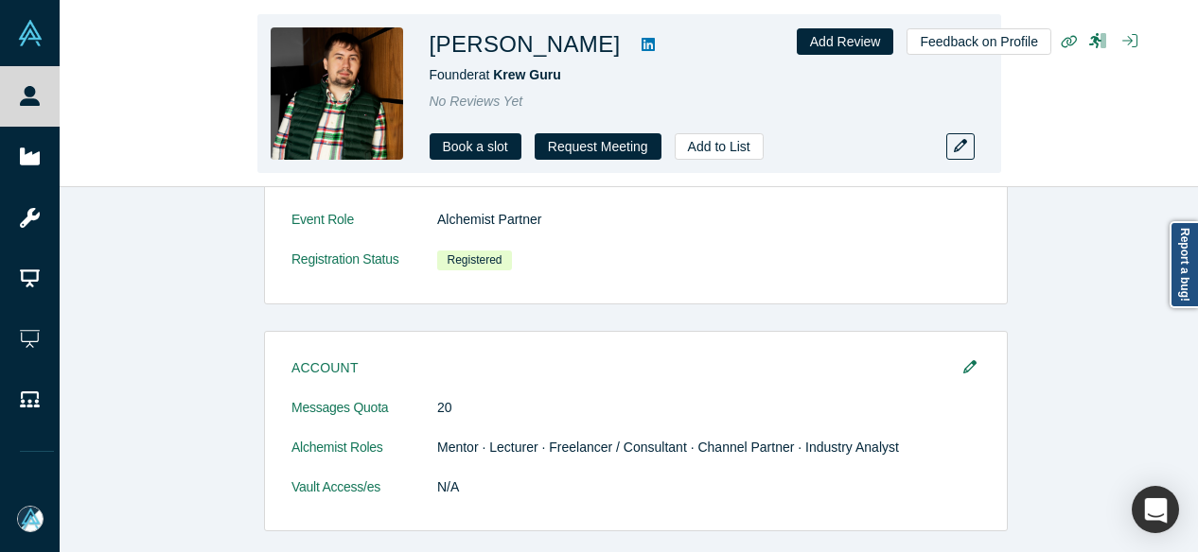
drag, startPoint x: 430, startPoint y: 36, endPoint x: 579, endPoint y: 60, distance: 150.4
click at [579, 60] on h1 "Kirill Kurochkin" at bounding box center [524, 44] width 191 height 34
copy h1 "Kirill Kurochkin"
drag, startPoint x: 428, startPoint y: 73, endPoint x: 476, endPoint y: 75, distance: 48.3
click at [476, 75] on div "Kirill Kurochkin Founder at Krew Guru No Reviews Yet Book a slot Request Meetin…" at bounding box center [628, 93] width 743 height 159
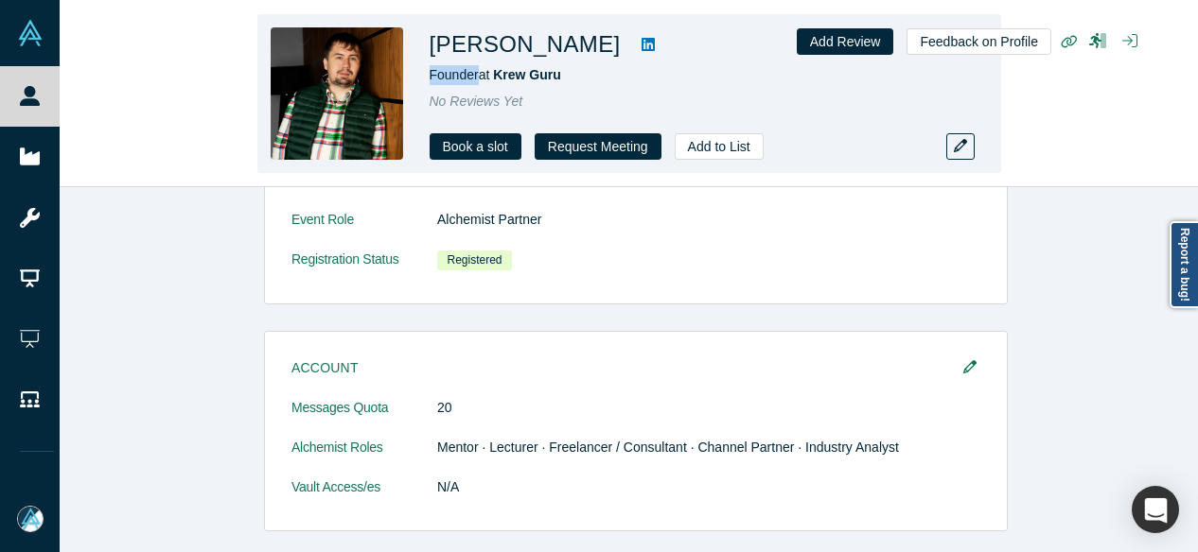
copy span "Founder"
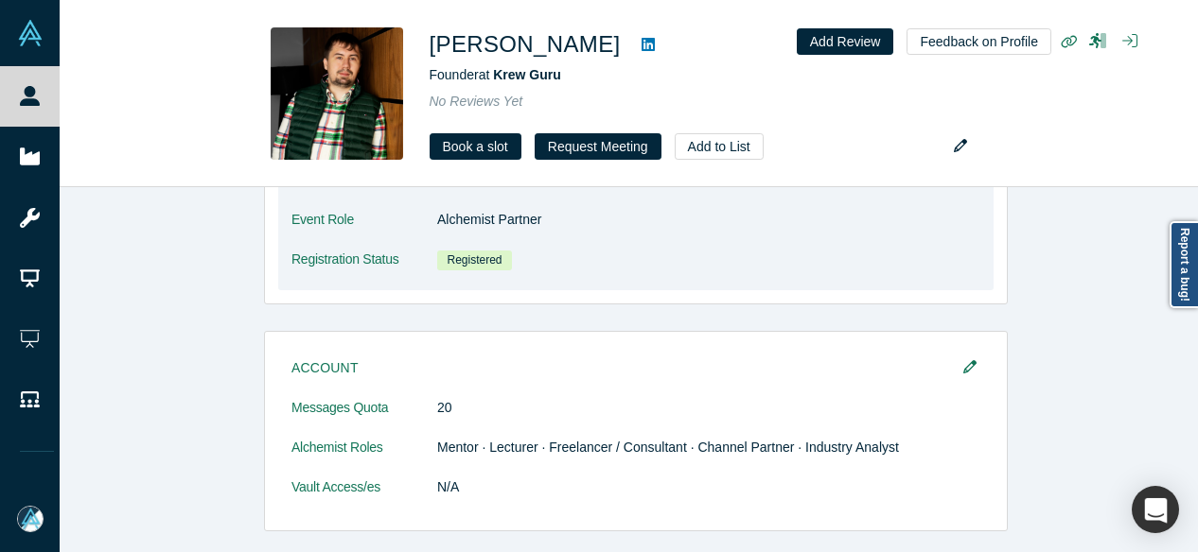
click at [663, 251] on dl "Profile Completed Attend Type Watch Live Stream User Time Zone Europe/Moscow Ev…" at bounding box center [635, 191] width 689 height 200
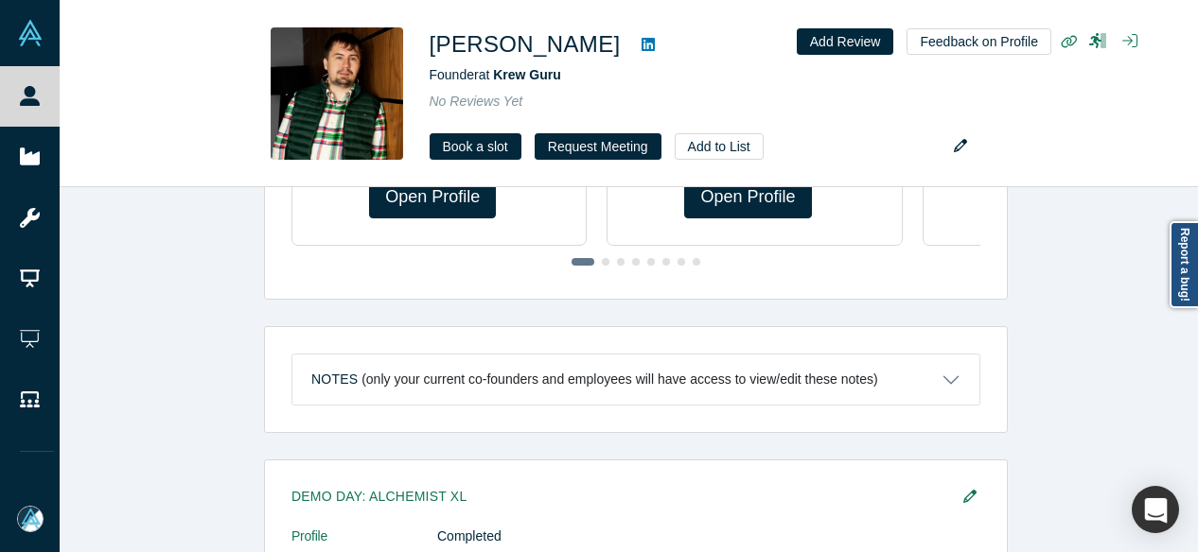
scroll to position [568, 0]
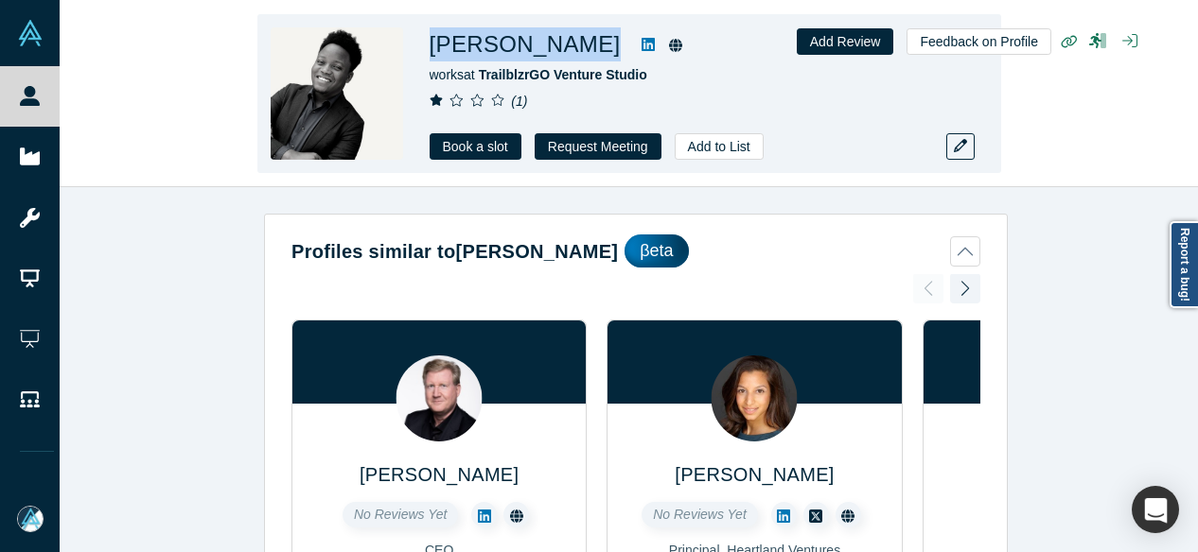
drag, startPoint x: 422, startPoint y: 48, endPoint x: 594, endPoint y: 49, distance: 172.2
click at [592, 48] on div "[PERSON_NAME] works at TrailblzrGO Venture Studio ( 1 ) Book a slot Request Mee…" at bounding box center [628, 93] width 743 height 159
copy div "[PERSON_NAME]"
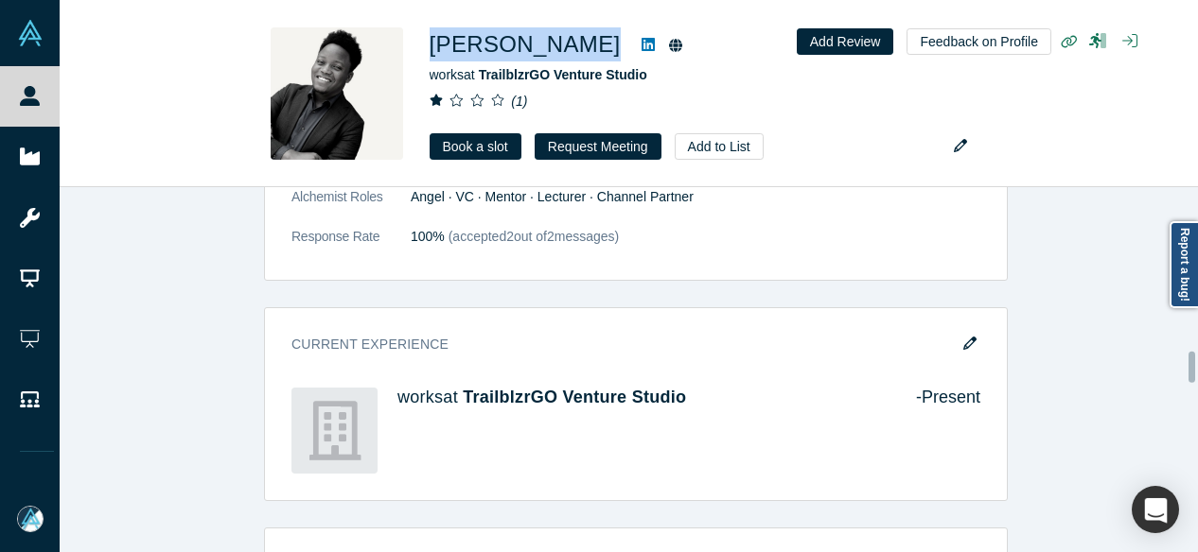
scroll to position [1892, 0]
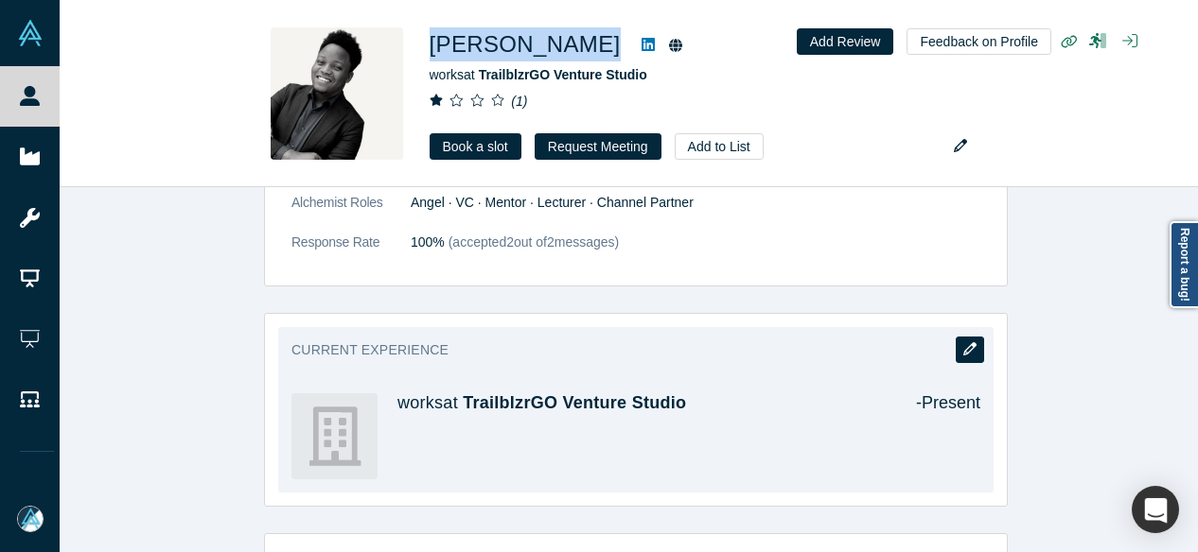
click at [956, 337] on button "button" at bounding box center [969, 350] width 28 height 26
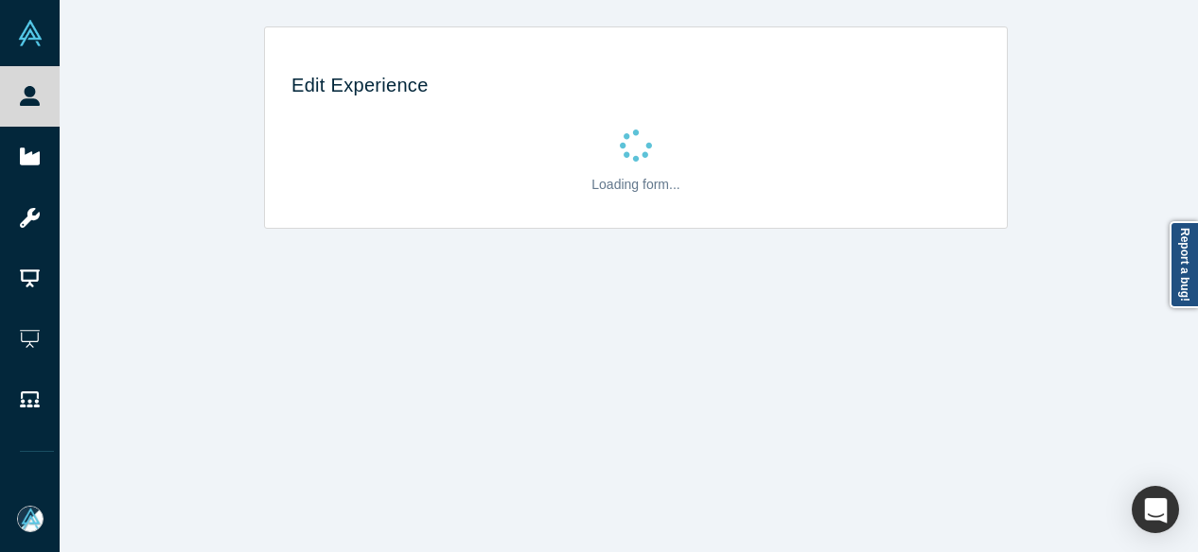
scroll to position [0, 0]
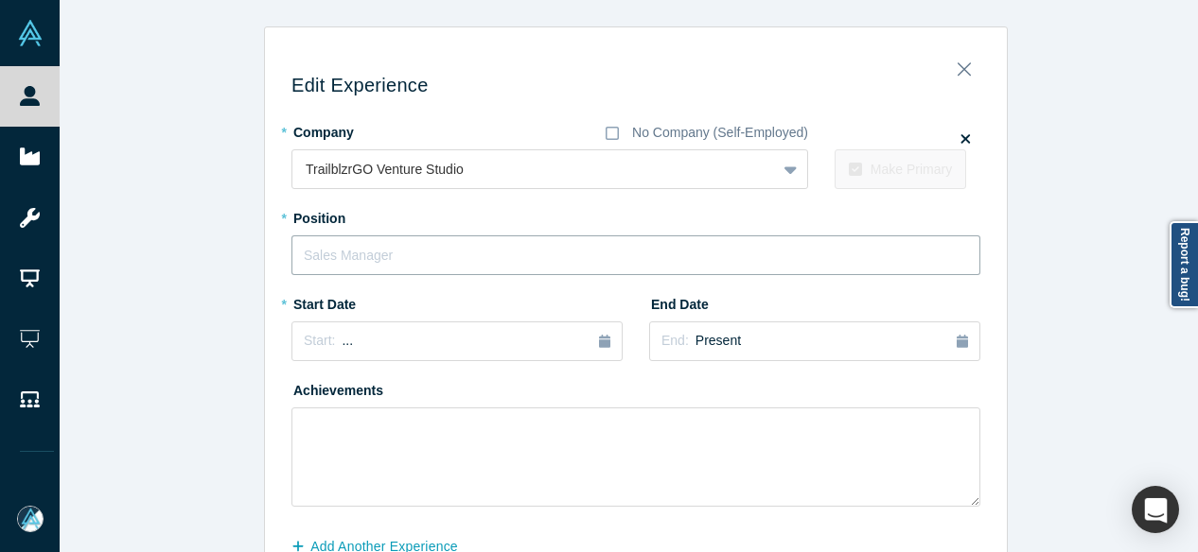
click at [375, 250] on input "text" at bounding box center [635, 256] width 689 height 40
paste input "General Partner"
type input "General Partner"
click at [516, 341] on div "Start: ..." at bounding box center [457, 341] width 306 height 21
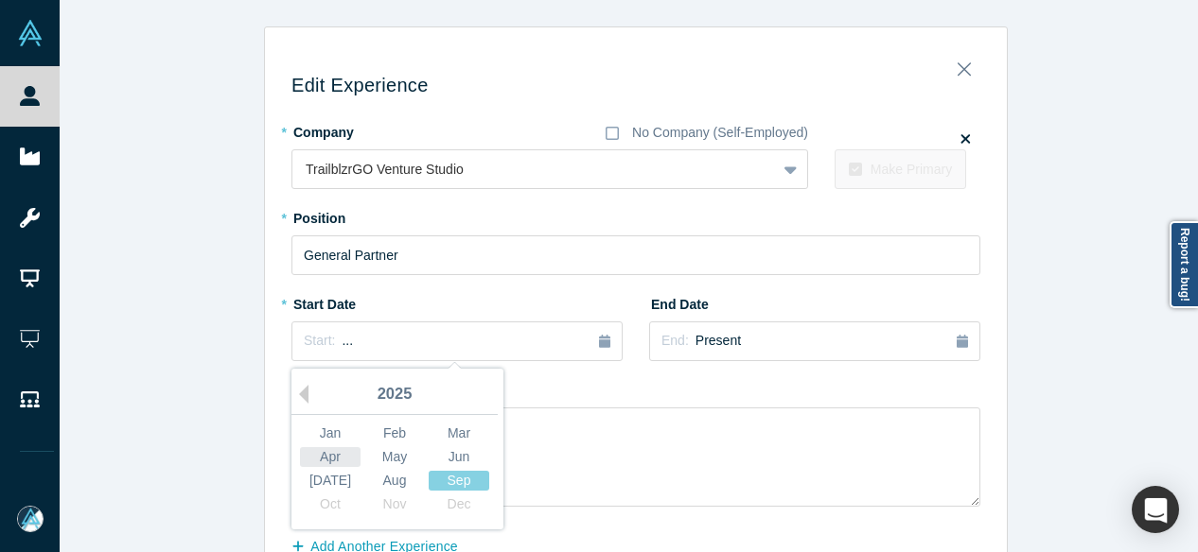
click at [318, 457] on div "Apr" at bounding box center [330, 457] width 61 height 20
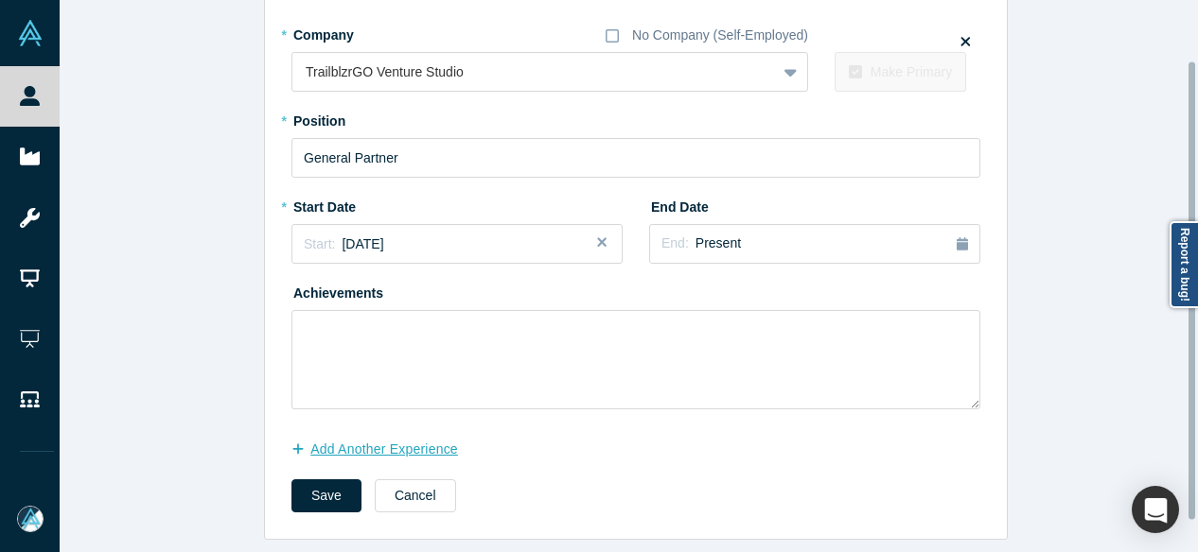
scroll to position [110, 0]
click at [341, 433] on button "Add Another Experience" at bounding box center [384, 449] width 186 height 33
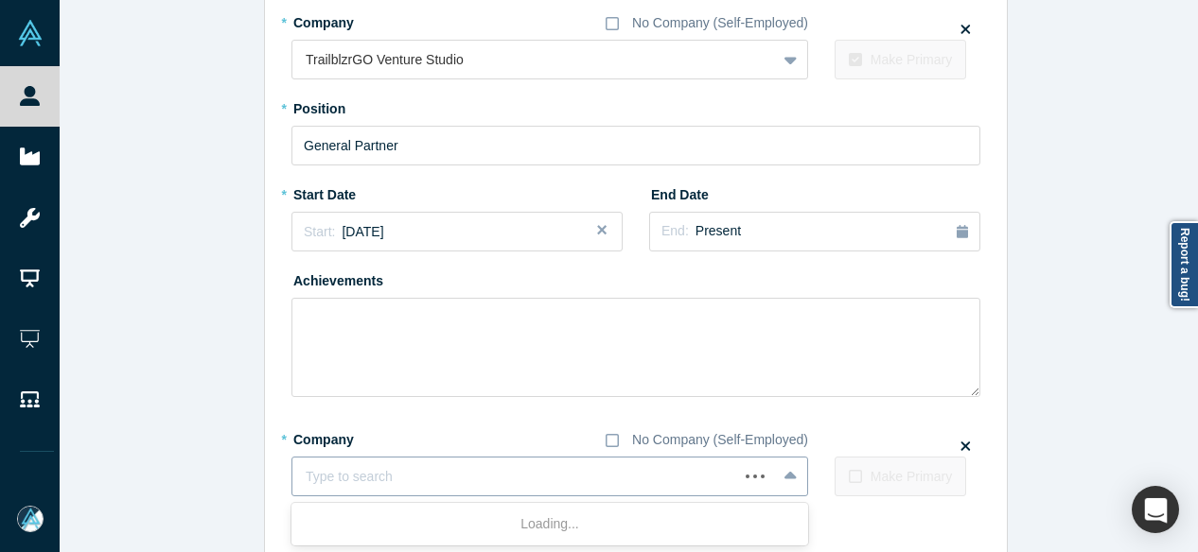
click at [473, 483] on div at bounding box center [515, 477] width 419 height 24
paste input "Angel Squad Member Angel Squad Member Hustle Fund"
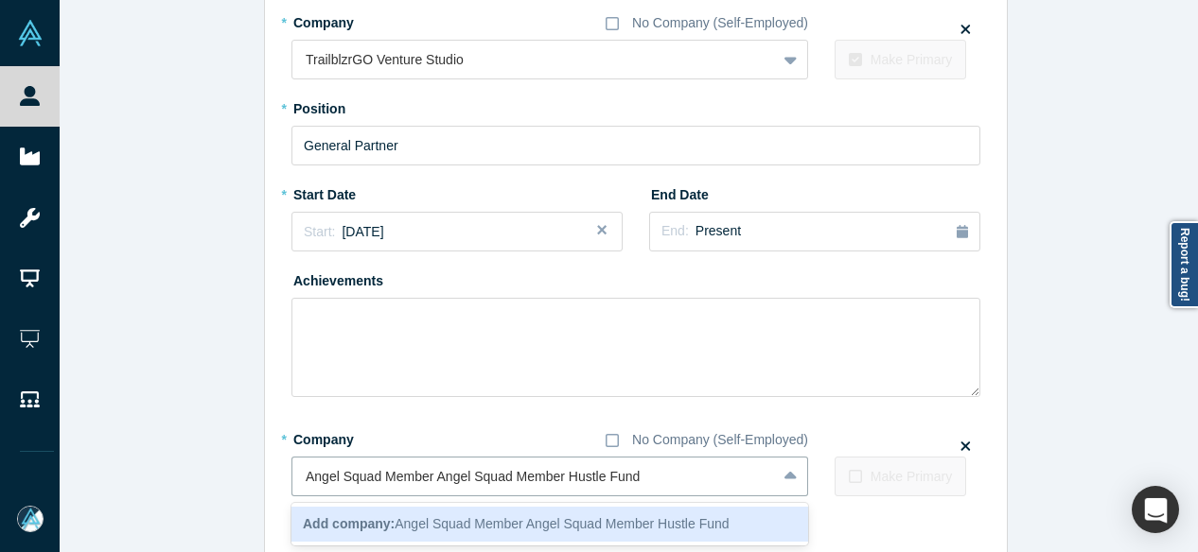
drag, startPoint x: 560, startPoint y: 480, endPoint x: 255, endPoint y: 481, distance: 304.6
click at [255, 481] on div "Edit Experience * Company No Company (Self-Employed) TrailblzrGO Venture Studio…" at bounding box center [636, 272] width 1152 height 710
type input "Hustle Fund"
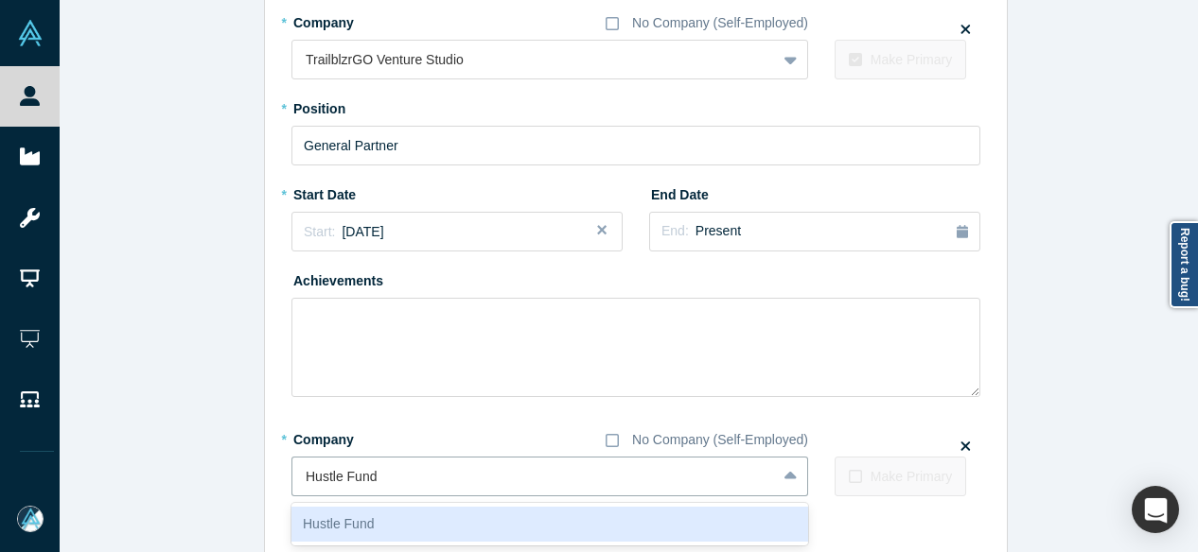
click at [374, 514] on div "Hustle Fund" at bounding box center [549, 524] width 516 height 35
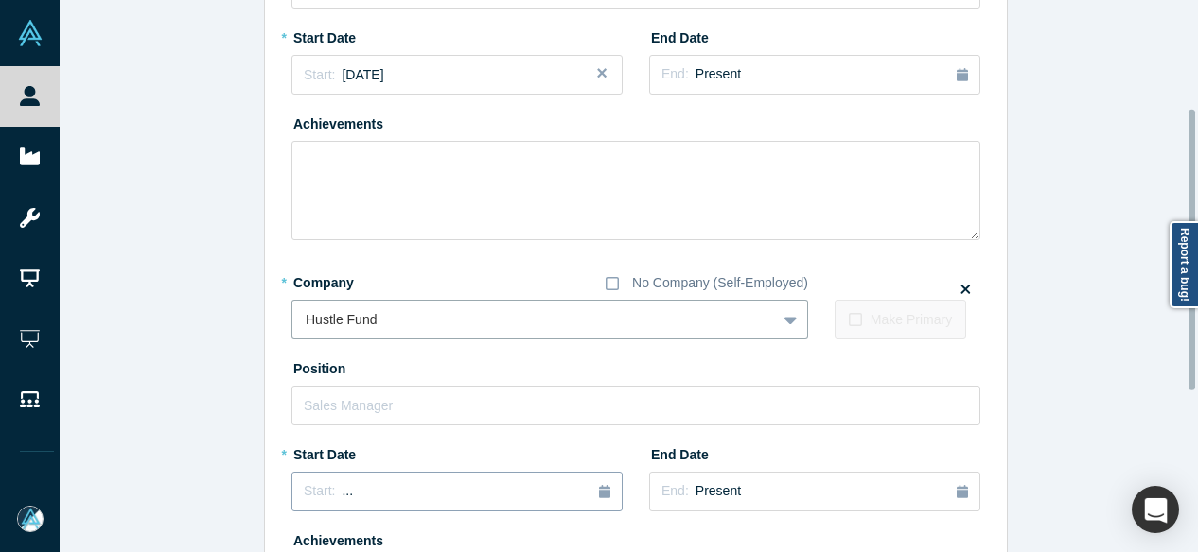
scroll to position [299, 0]
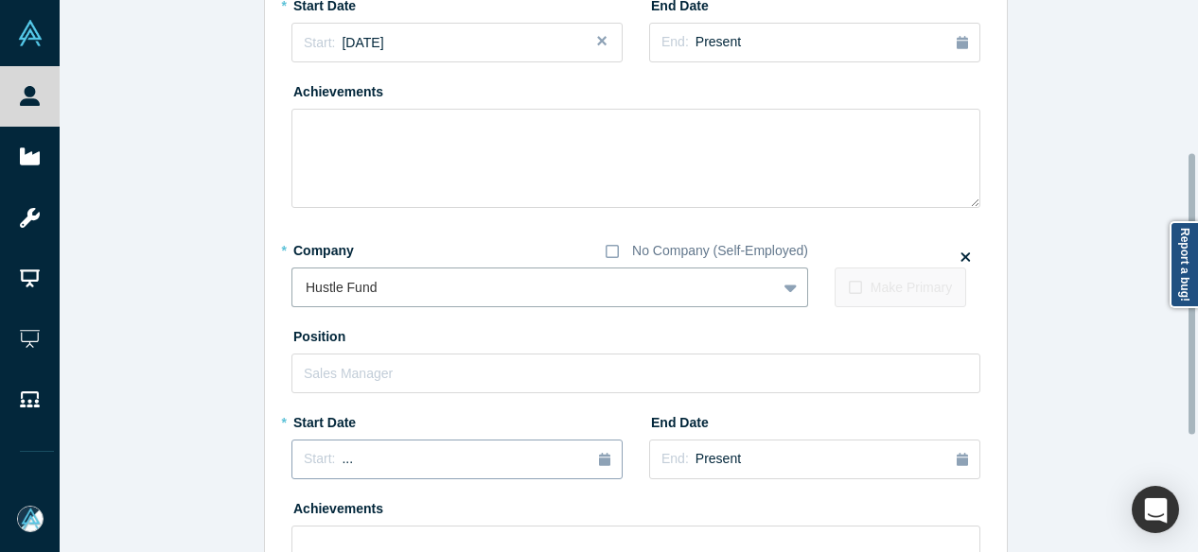
click at [363, 449] on button "Start: ..." at bounding box center [456, 460] width 331 height 40
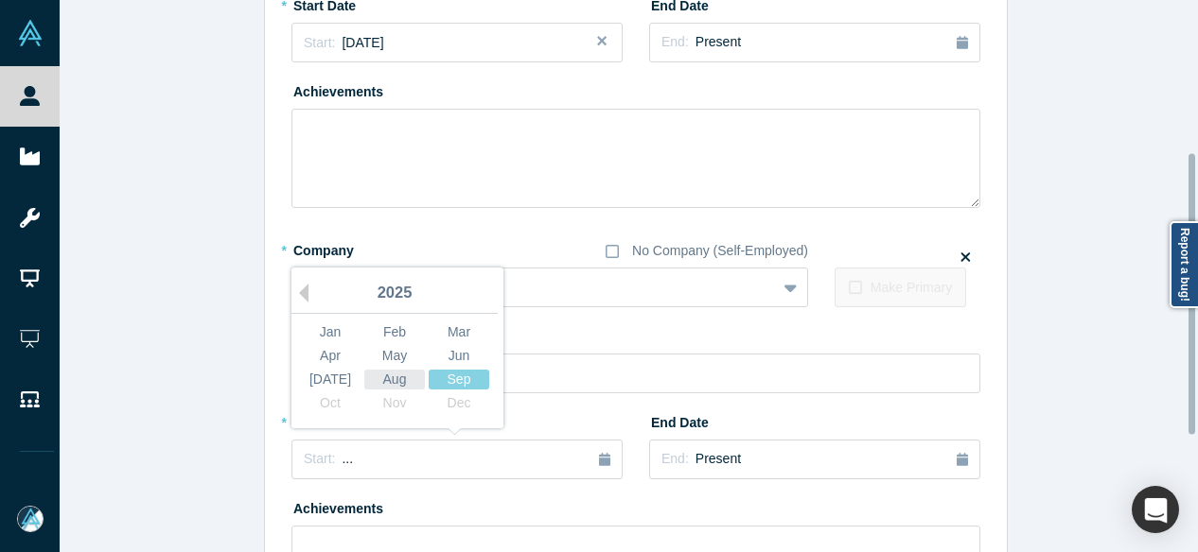
click at [381, 379] on div "Aug" at bounding box center [394, 380] width 61 height 20
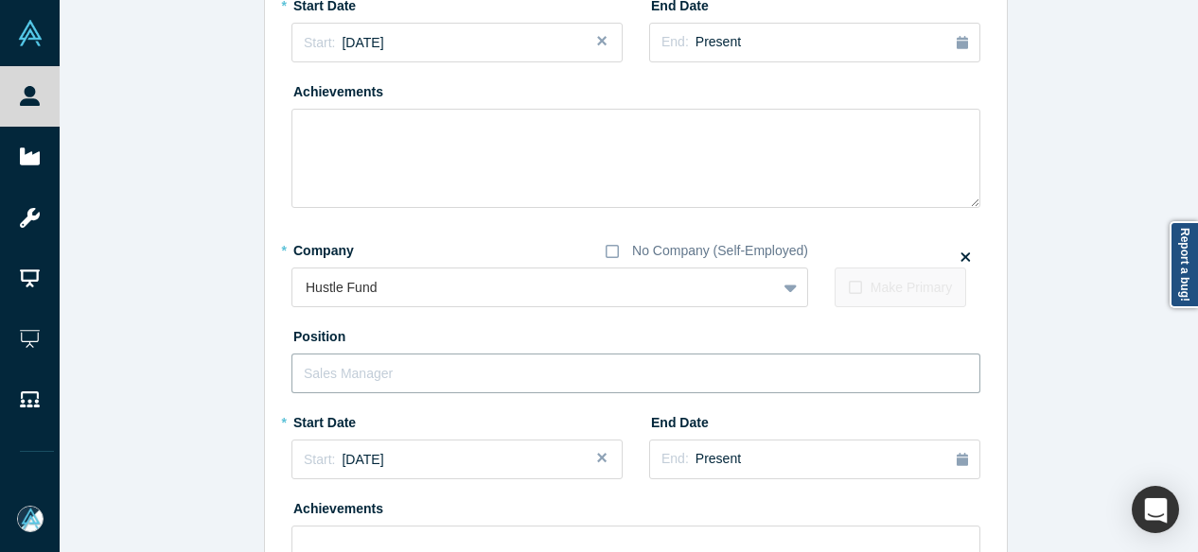
click at [376, 370] on input "text" at bounding box center [635, 374] width 689 height 40
paste input "Angel Squad Member Angel Squad Member"
drag, startPoint x: 428, startPoint y: 369, endPoint x: 605, endPoint y: 384, distance: 178.5
click at [605, 384] on input "Angel Squad Member Angel Squad Member" at bounding box center [635, 374] width 689 height 40
type input "Angel Squad Member"
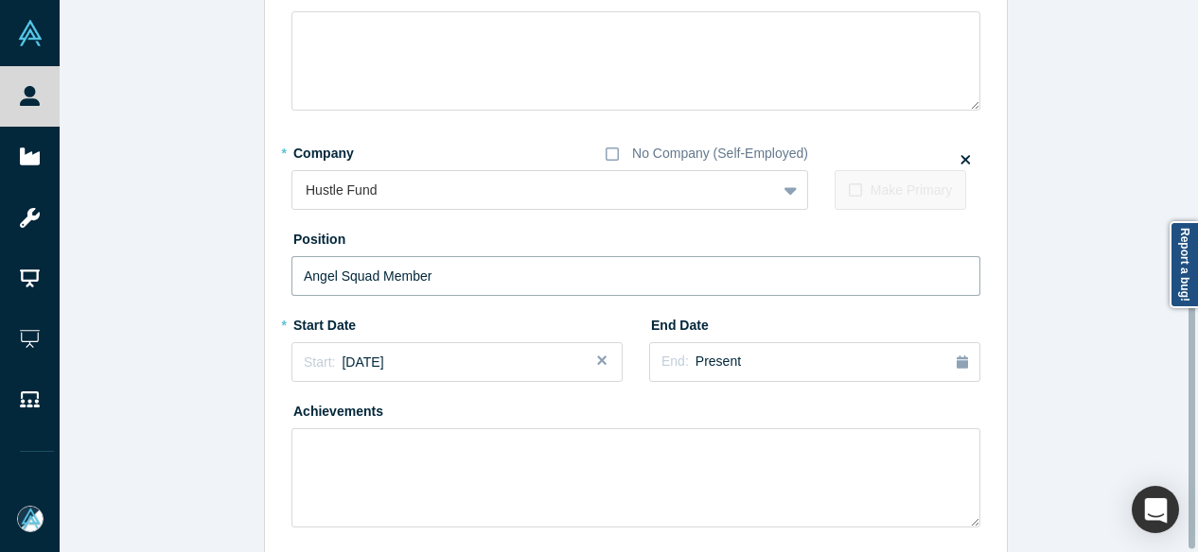
scroll to position [527, 0]
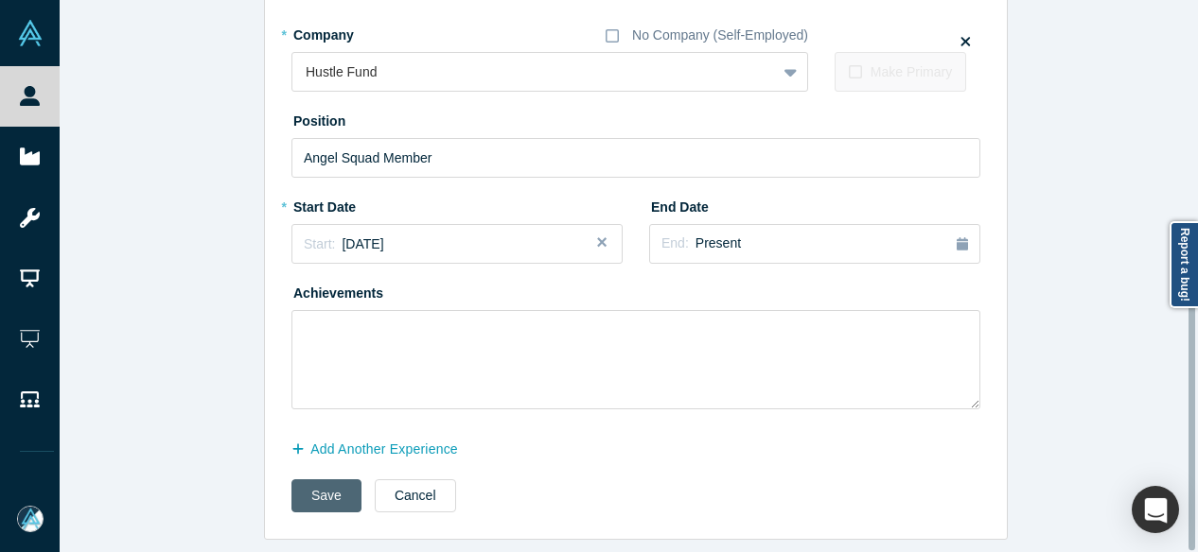
click at [336, 483] on button "Save" at bounding box center [326, 496] width 70 height 33
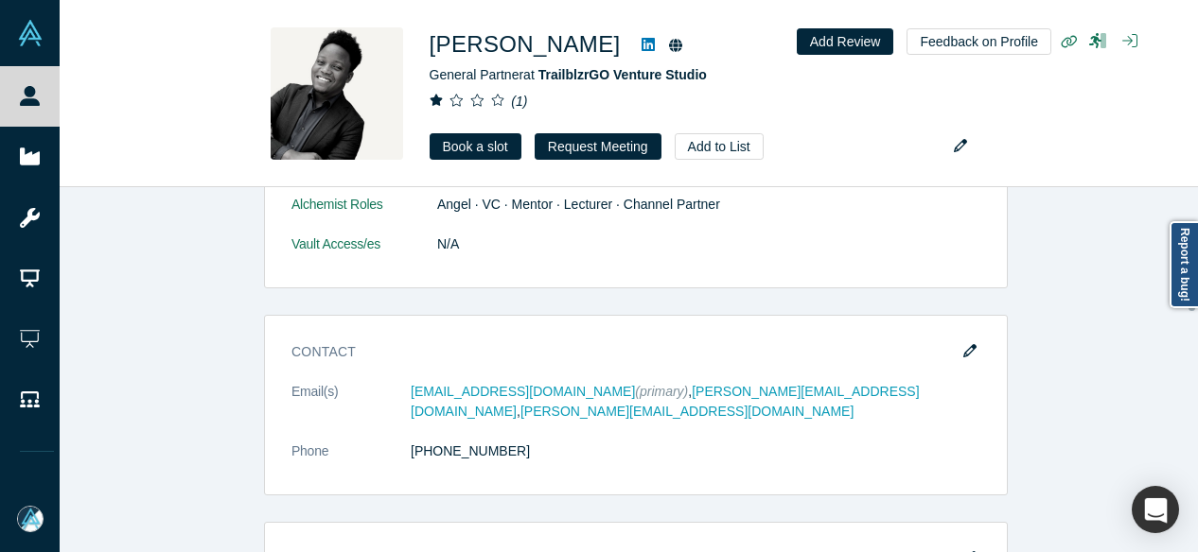
scroll to position [1230, 0]
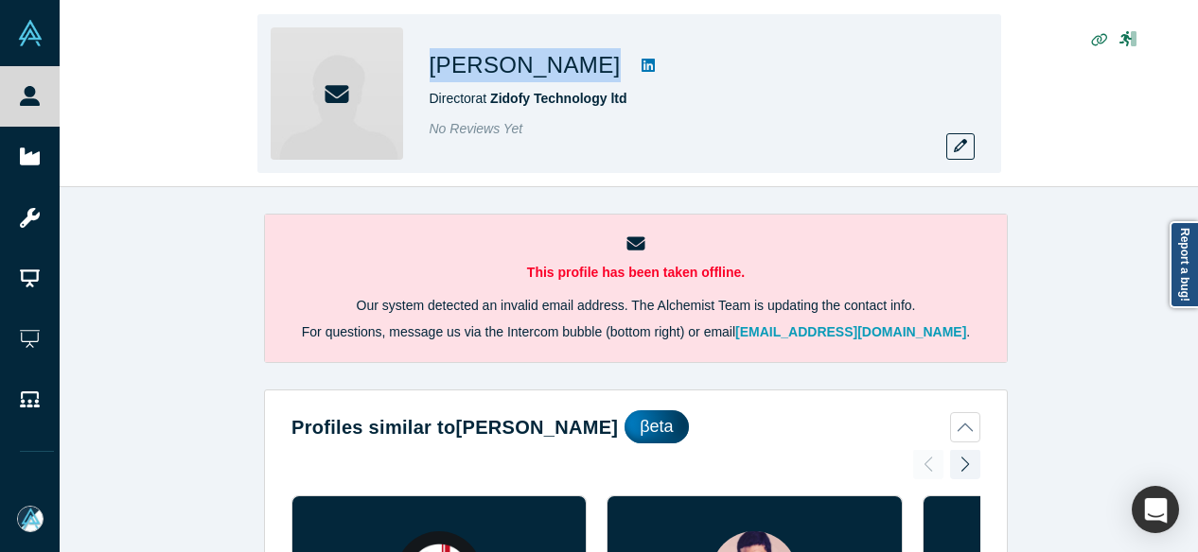
drag, startPoint x: 432, startPoint y: 65, endPoint x: 585, endPoint y: 74, distance: 152.5
click at [585, 74] on div "Omid Omidvar" at bounding box center [694, 65] width 530 height 34
copy div "Omid Omidvar"
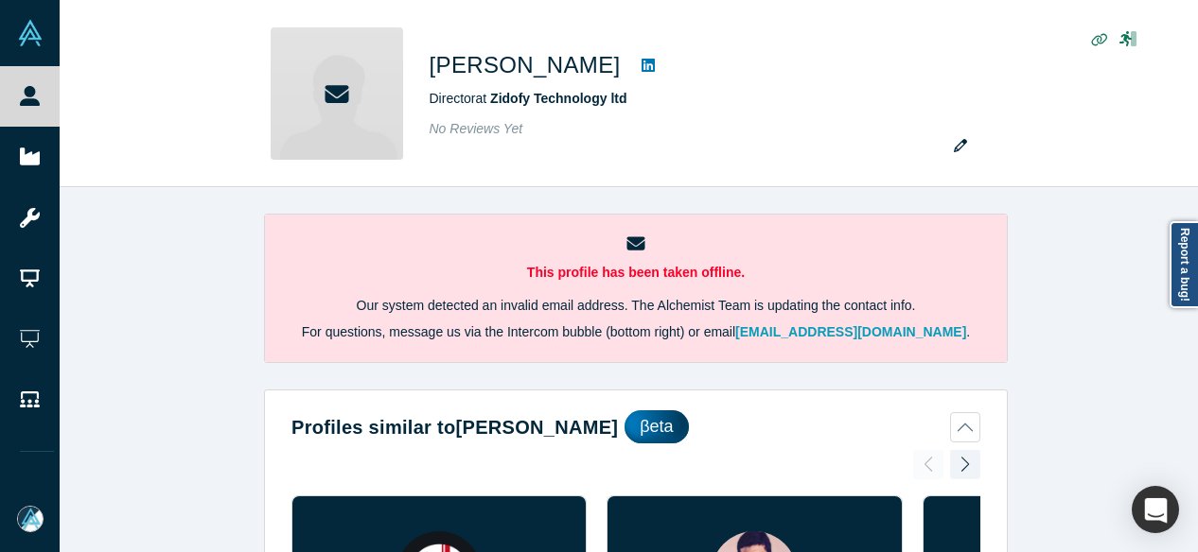
click at [1058, 289] on div "This profile has been taken offline. Our system detected an invalid email addre…" at bounding box center [636, 376] width 1152 height 379
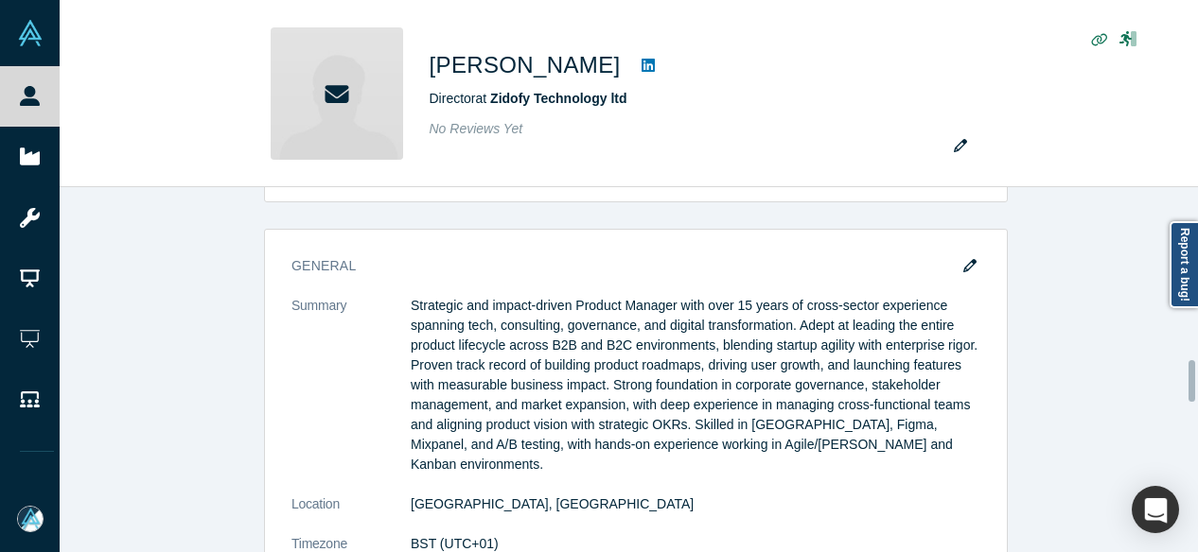
scroll to position [1324, 0]
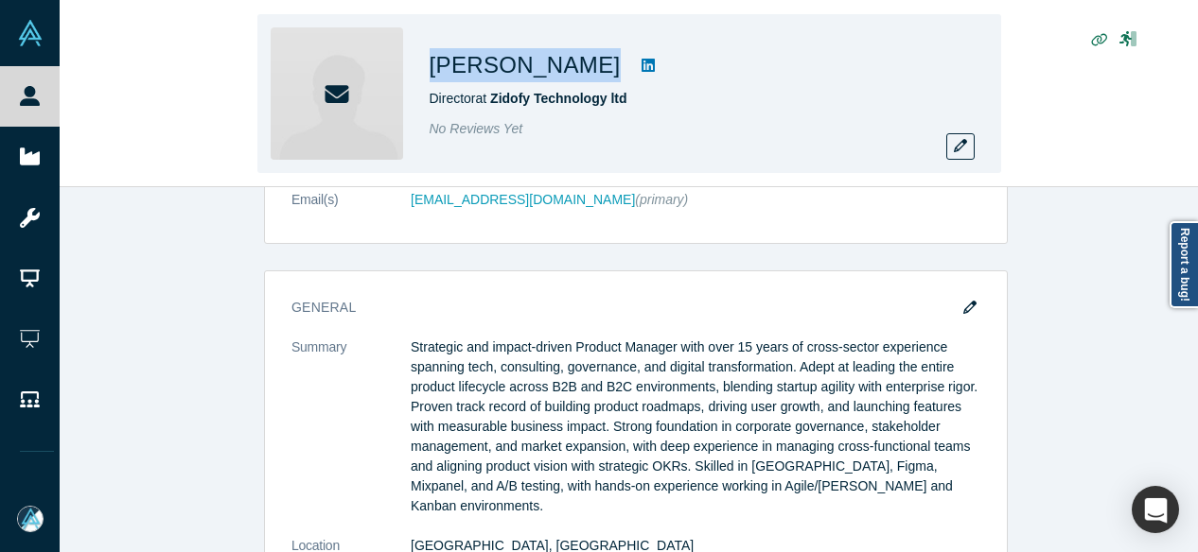
drag, startPoint x: 427, startPoint y: 79, endPoint x: 585, endPoint y: 71, distance: 158.1
click at [585, 71] on div "Omid Omidvar Director at Zidofy Technology ltd No Reviews Yet" at bounding box center [628, 93] width 743 height 159
copy div "Omid Omidvar"
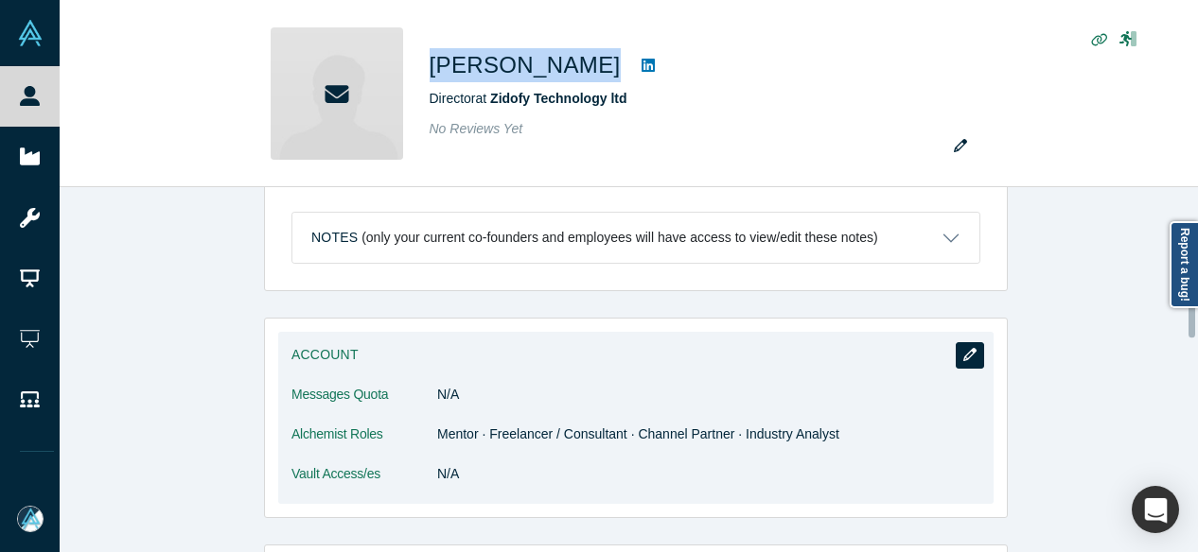
scroll to position [851, 0]
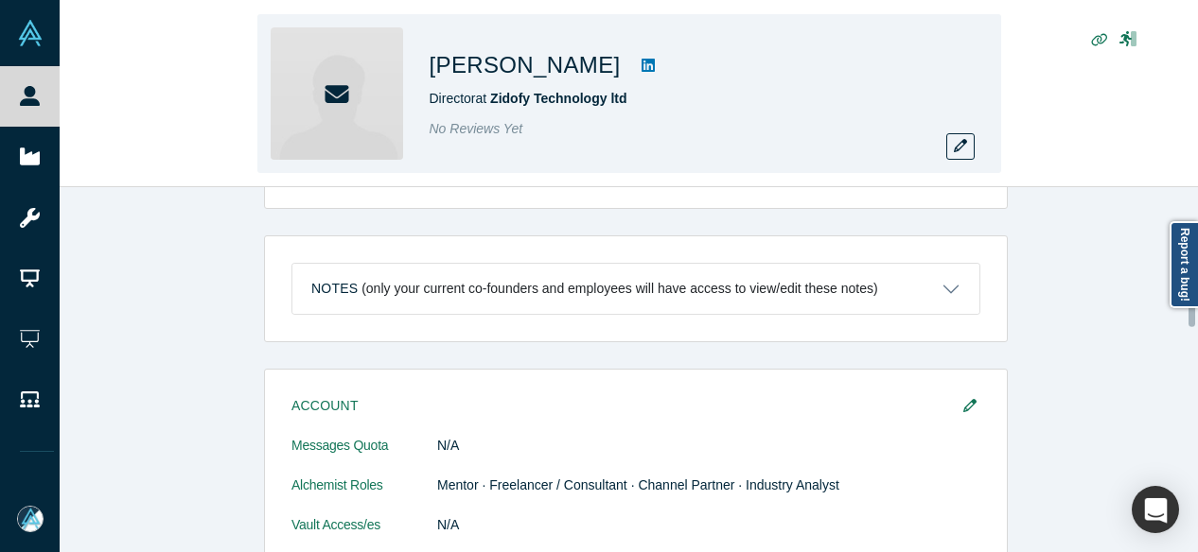
click at [965, 163] on div "Omid Omidvar Director at Zidofy Technology ltd No Reviews Yet" at bounding box center [628, 93] width 743 height 159
click at [965, 154] on button "button" at bounding box center [960, 146] width 28 height 26
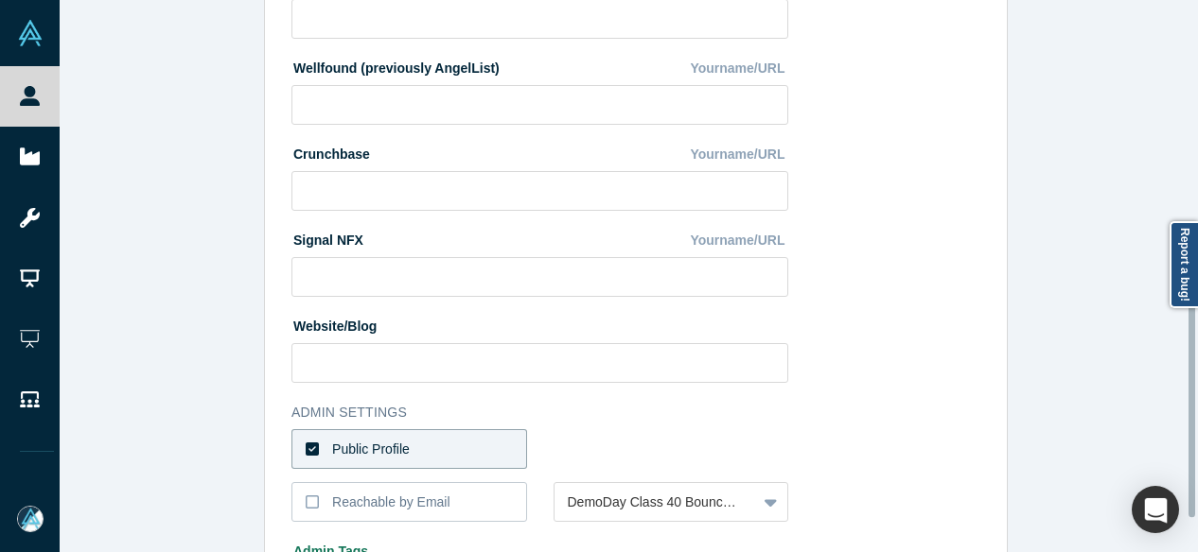
scroll to position [660, 0]
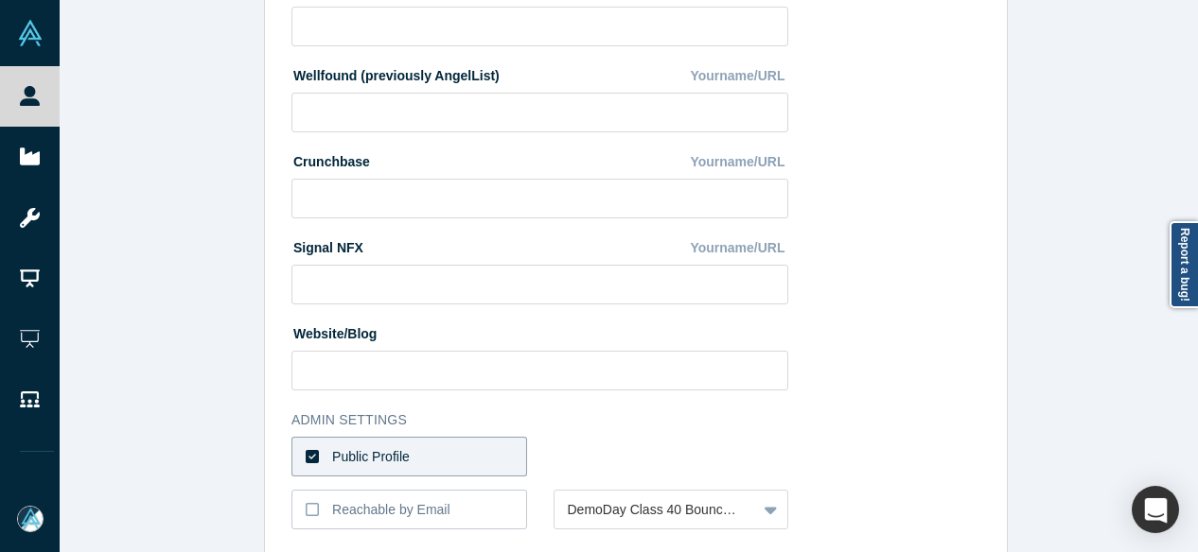
click at [462, 455] on label "Public Profile" at bounding box center [409, 457] width 236 height 40
click at [0, 0] on input "Public Profile" at bounding box center [0, 0] width 0 height 0
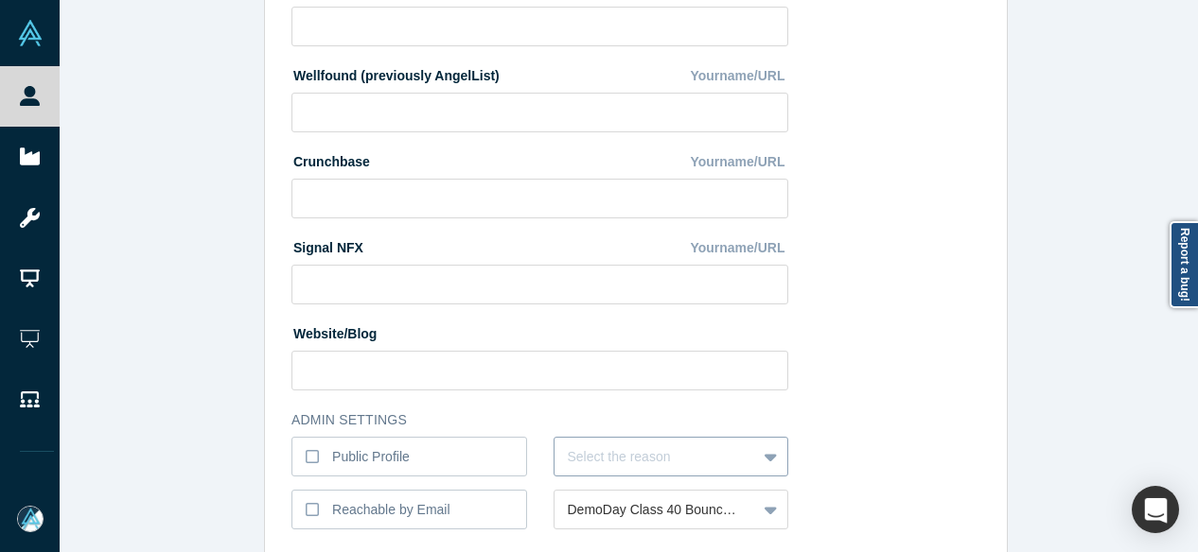
scroll to position [815, 0]
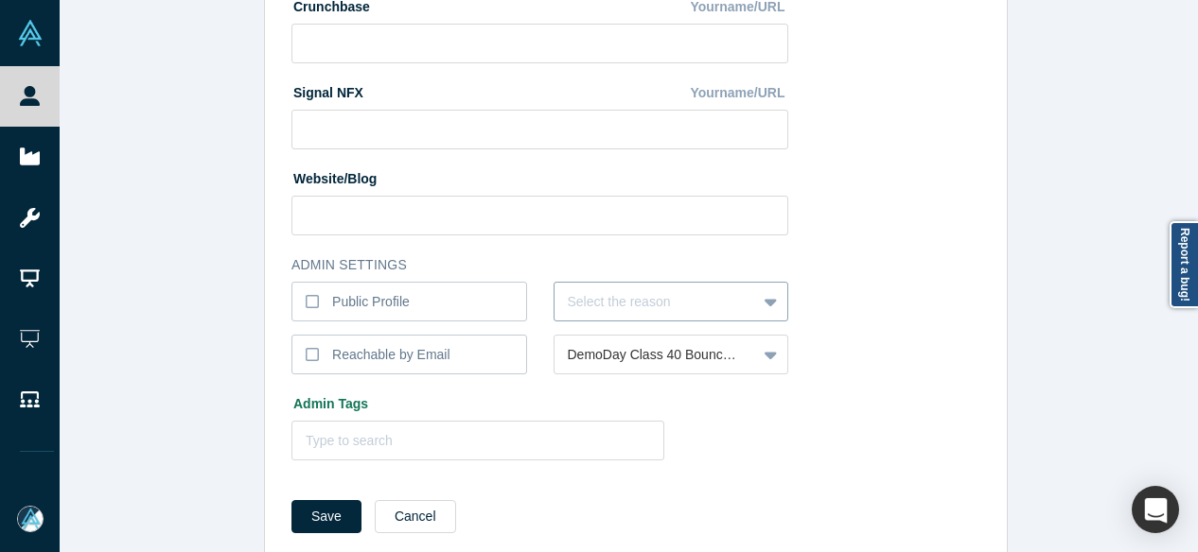
click at [577, 322] on div "Select the reason" at bounding box center [671, 302] width 236 height 40
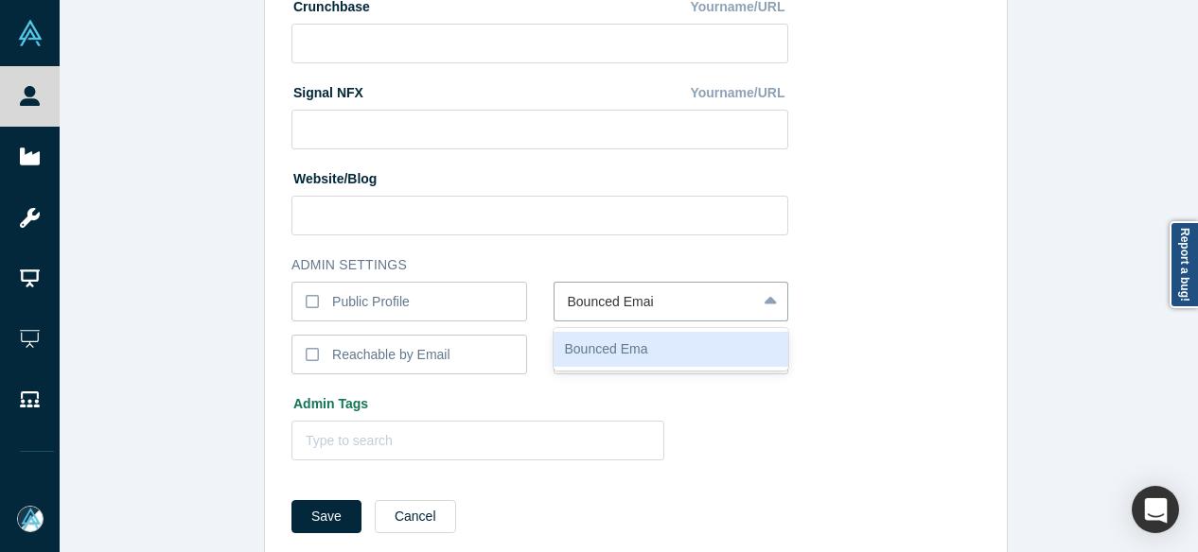
type input "Bounced Email"
click at [594, 357] on div "Bounced Email" at bounding box center [671, 349] width 236 height 35
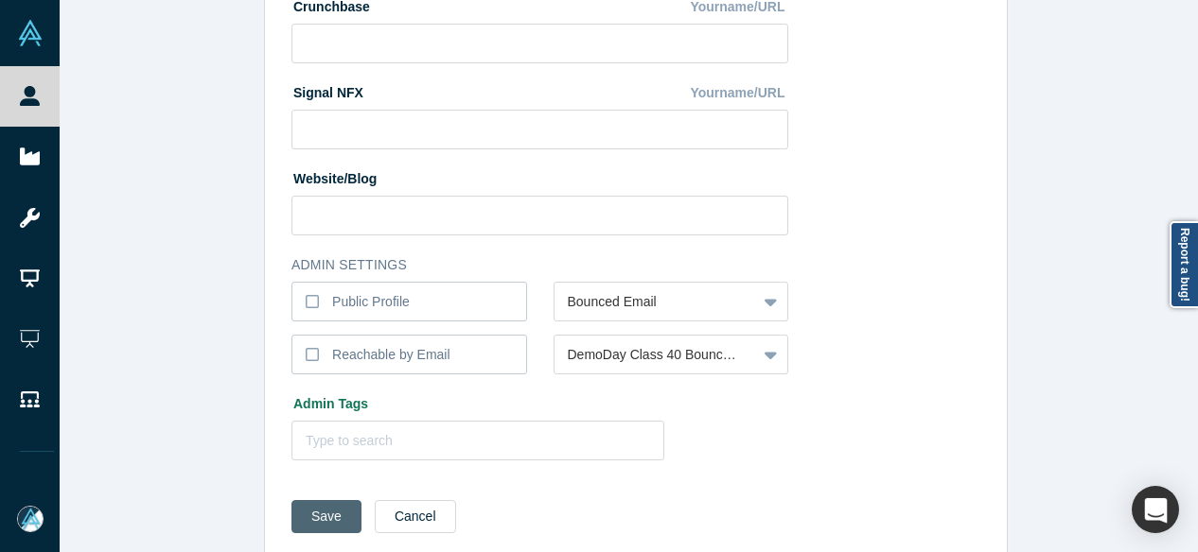
drag, startPoint x: 314, startPoint y: 516, endPoint x: 411, endPoint y: 178, distance: 351.2
click at [314, 516] on button "Save" at bounding box center [326, 516] width 70 height 33
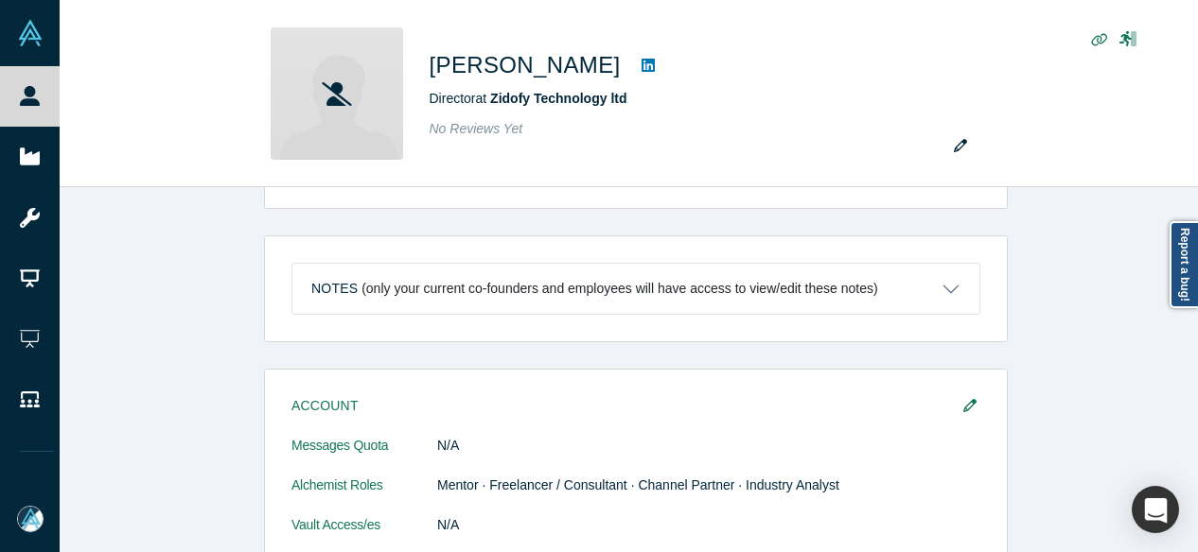
scroll to position [0, 0]
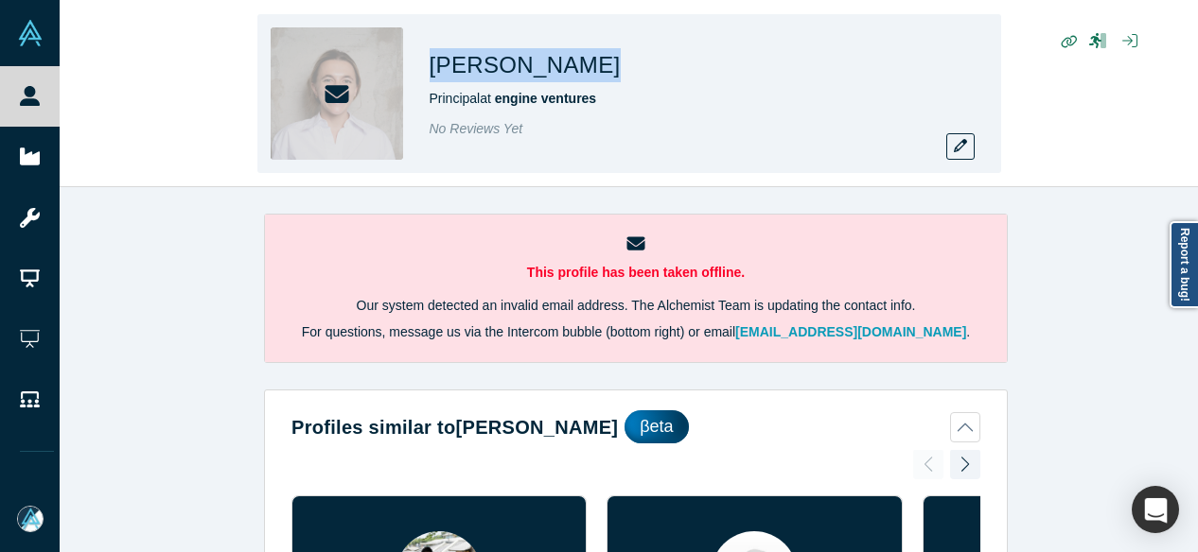
drag, startPoint x: 432, startPoint y: 60, endPoint x: 617, endPoint y: 63, distance: 184.5
click at [617, 63] on div "[PERSON_NAME]" at bounding box center [694, 65] width 530 height 34
copy h1 "[PERSON_NAME]"
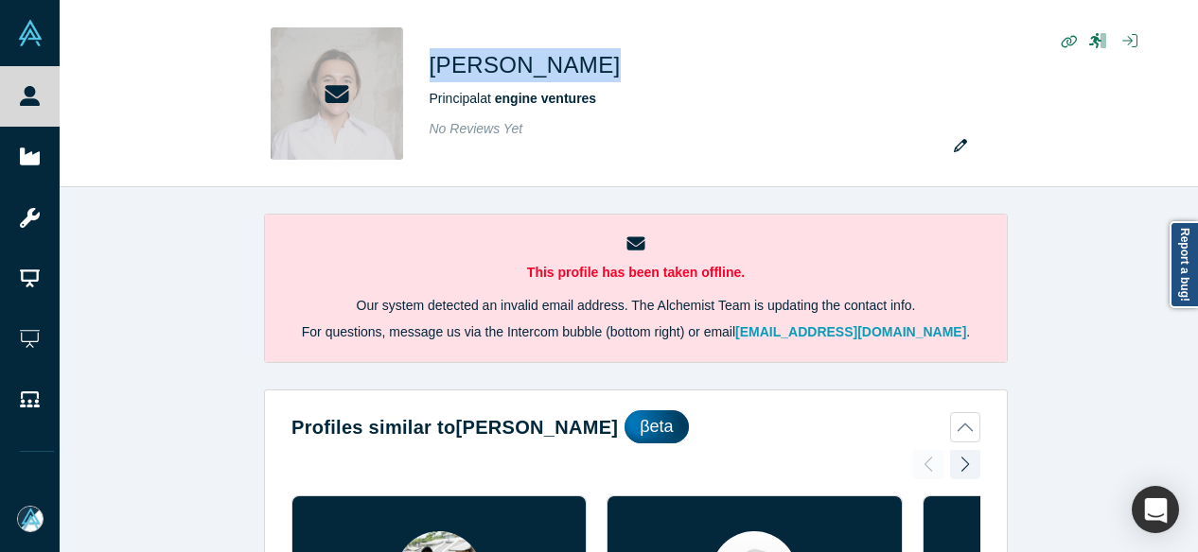
copy h1 "[PERSON_NAME]"
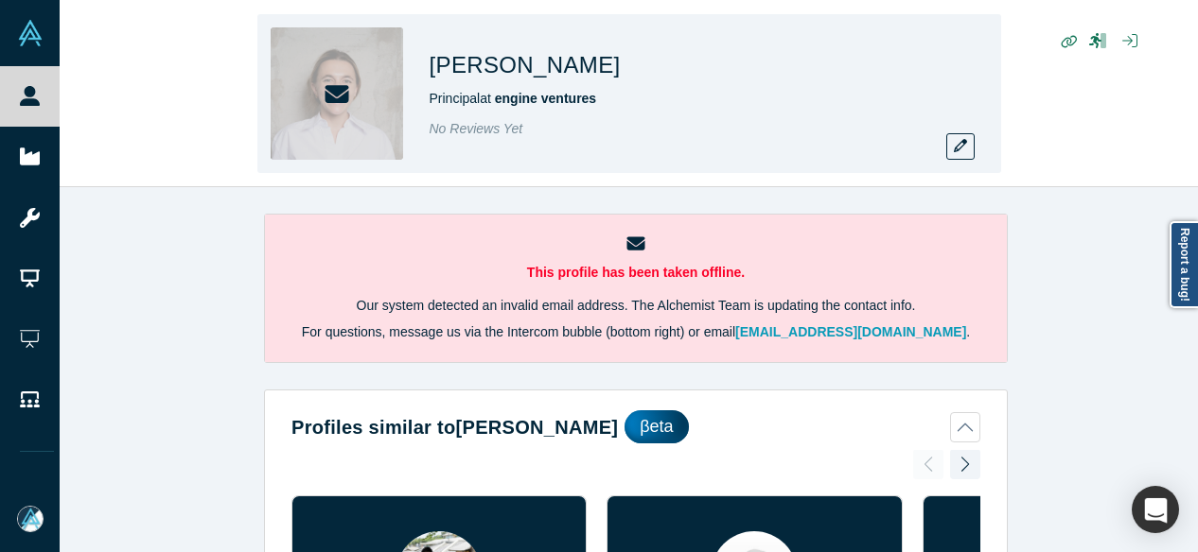
click at [861, 131] on div "No Reviews Yet" at bounding box center [694, 129] width 530 height 20
click at [959, 140] on icon "button" at bounding box center [959, 145] width 13 height 13
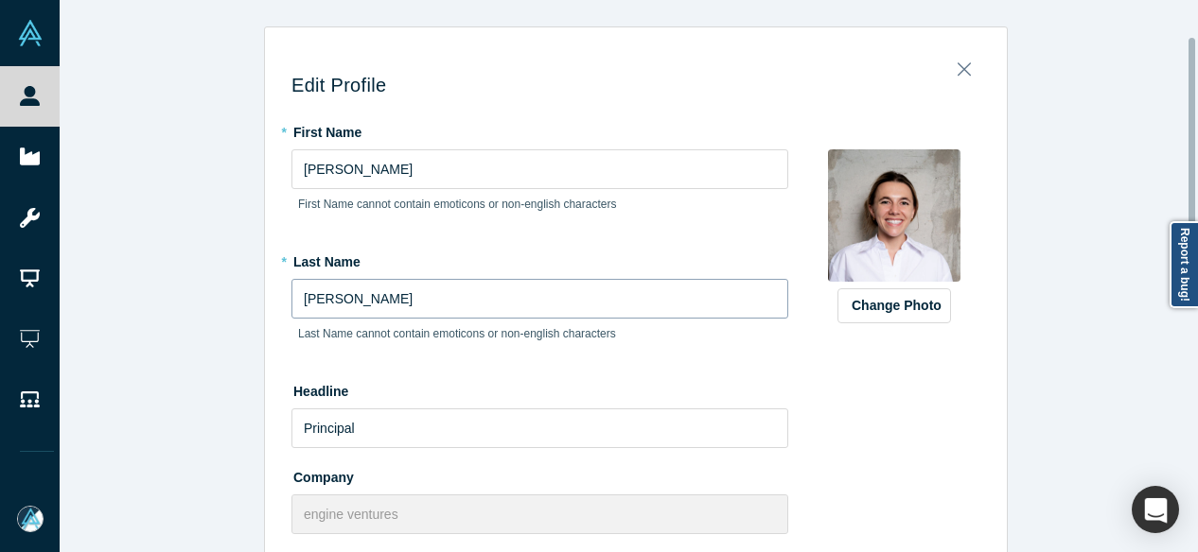
scroll to position [284, 0]
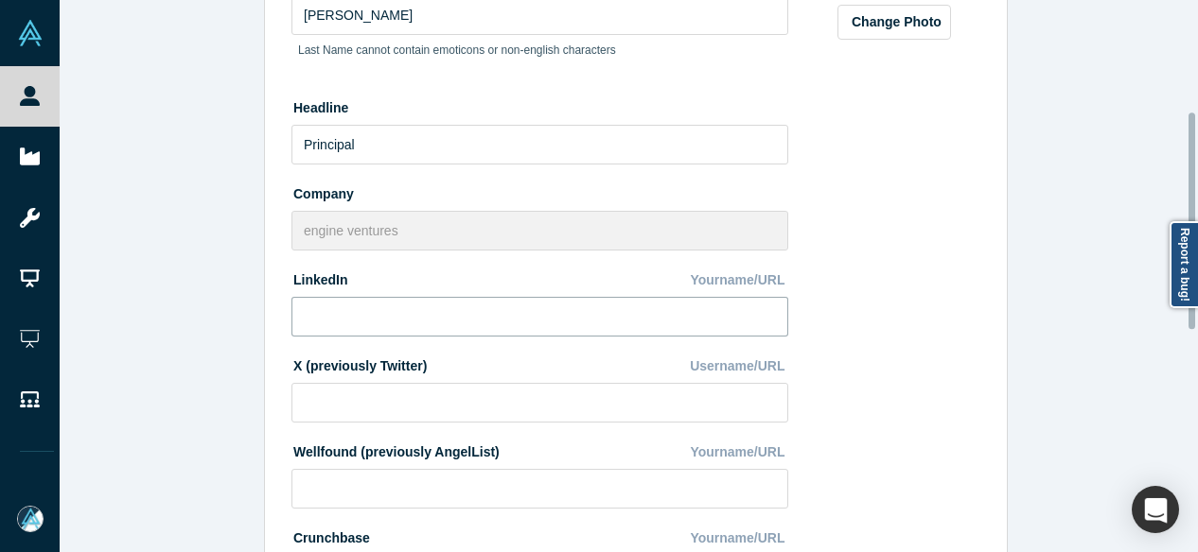
click at [375, 316] on input at bounding box center [539, 317] width 497 height 40
paste input "[URL][DOMAIN_NAME][PERSON_NAME]"
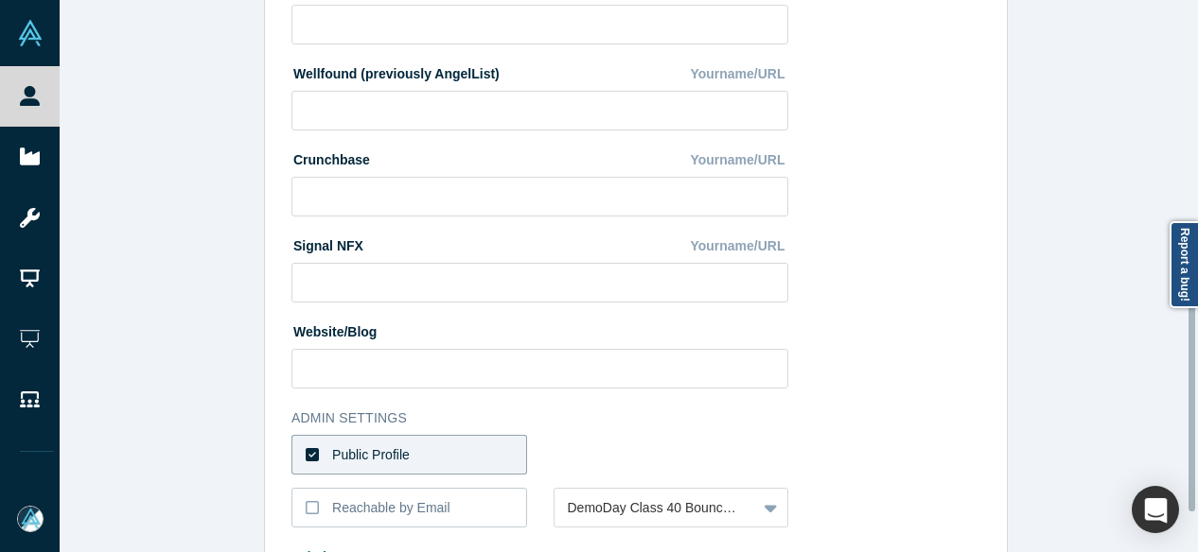
scroll to position [849, 0]
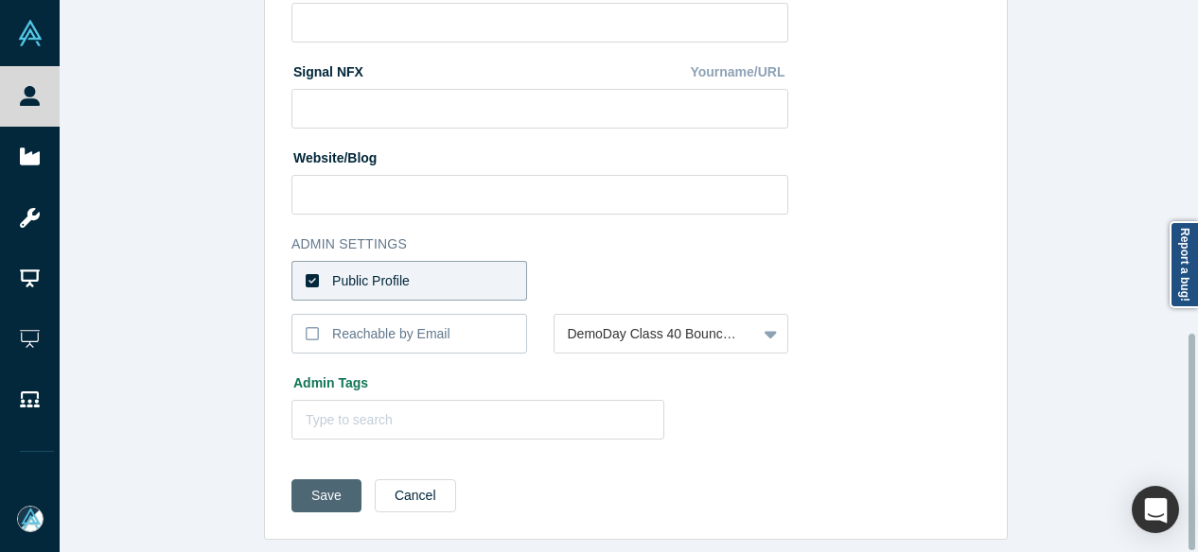
type input "[URL][DOMAIN_NAME][PERSON_NAME]"
click at [308, 480] on button "Save" at bounding box center [326, 496] width 70 height 33
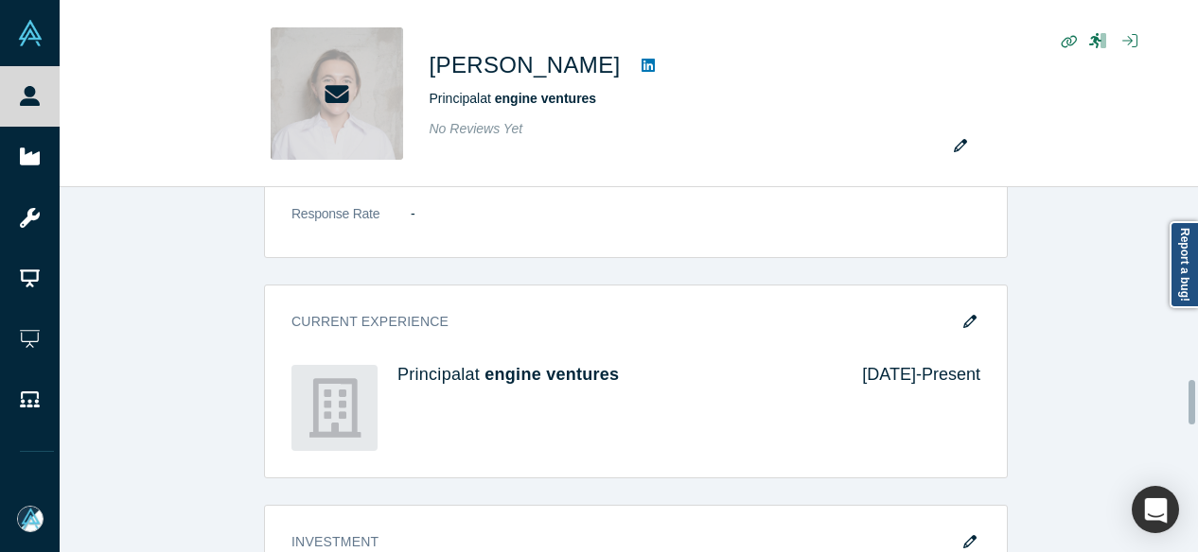
scroll to position [1608, 0]
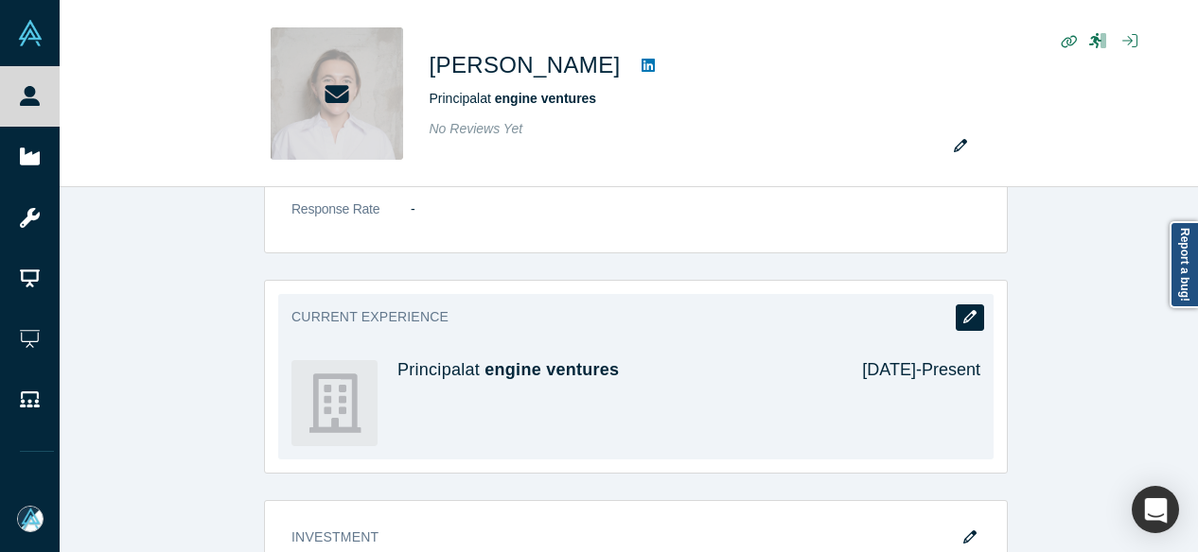
click at [967, 310] on icon "button" at bounding box center [969, 316] width 13 height 13
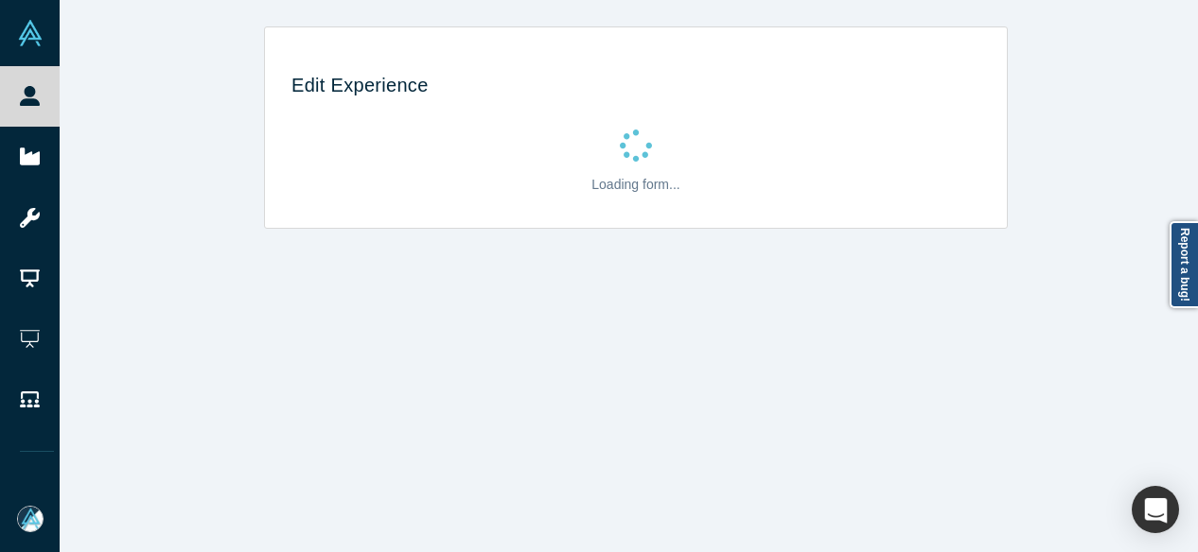
scroll to position [0, 0]
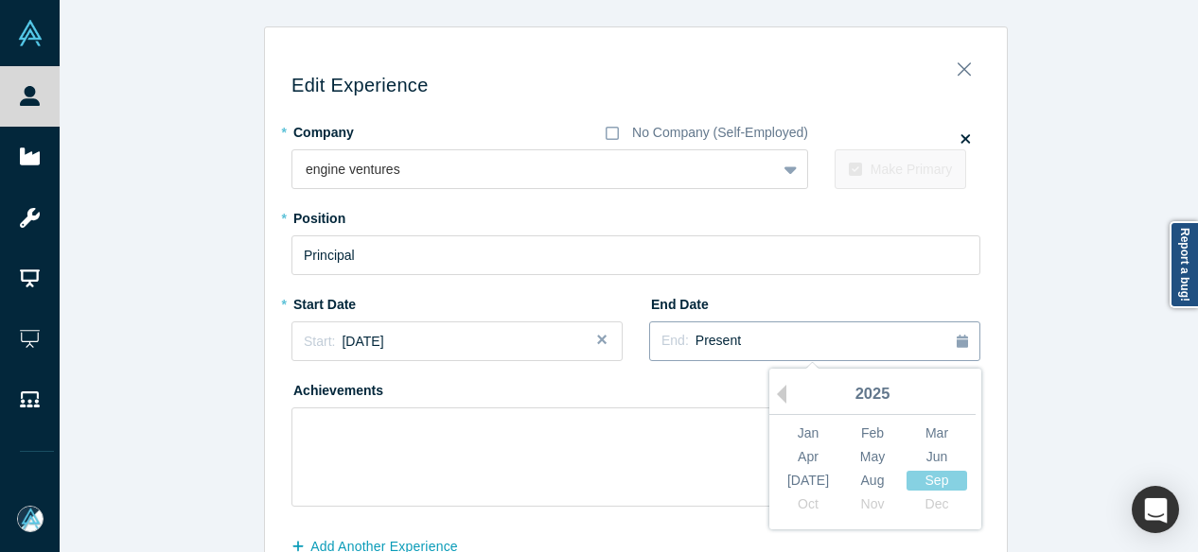
click at [698, 341] on span "Present" at bounding box center [717, 340] width 45 height 15
click at [929, 427] on div "Mar" at bounding box center [936, 434] width 61 height 20
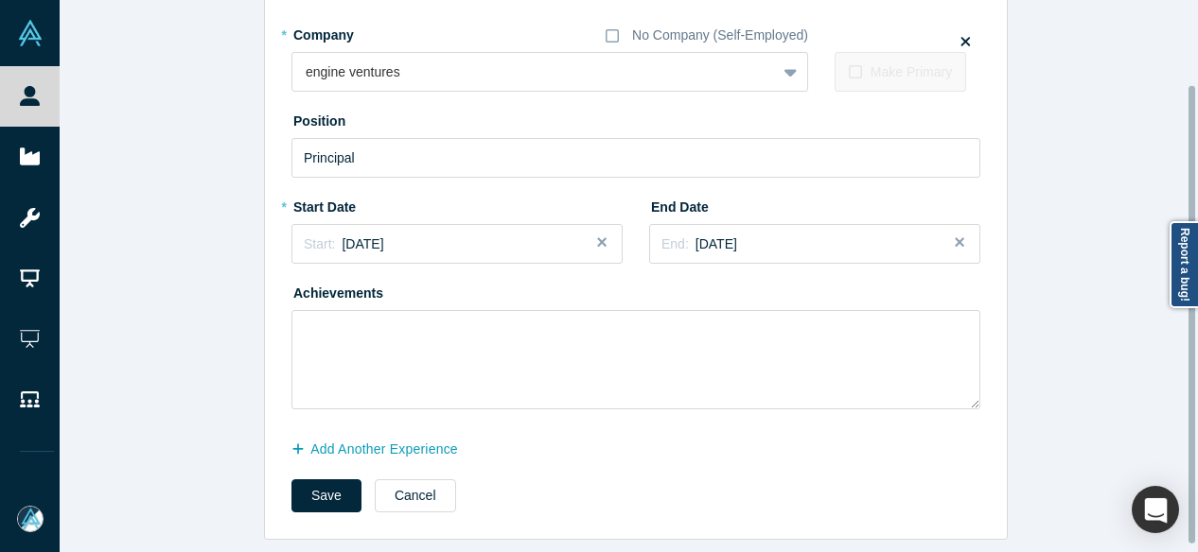
scroll to position [110, 0]
drag, startPoint x: 333, startPoint y: 489, endPoint x: 311, endPoint y: 499, distance: 24.1
click at [333, 489] on button "Save" at bounding box center [326, 496] width 70 height 33
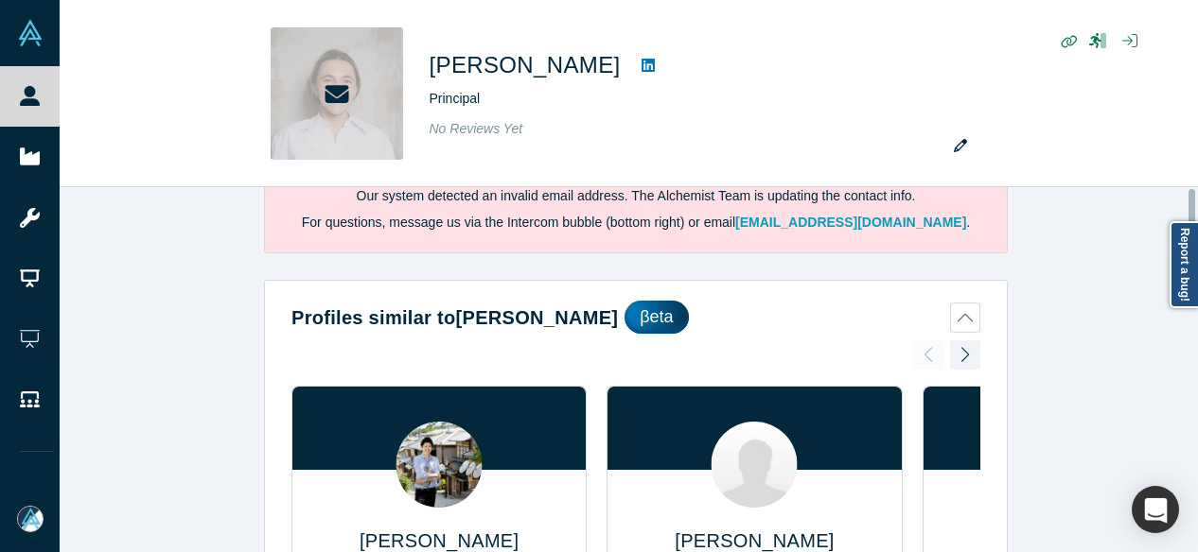
scroll to position [0, 0]
